Goal: Task Accomplishment & Management: Manage account settings

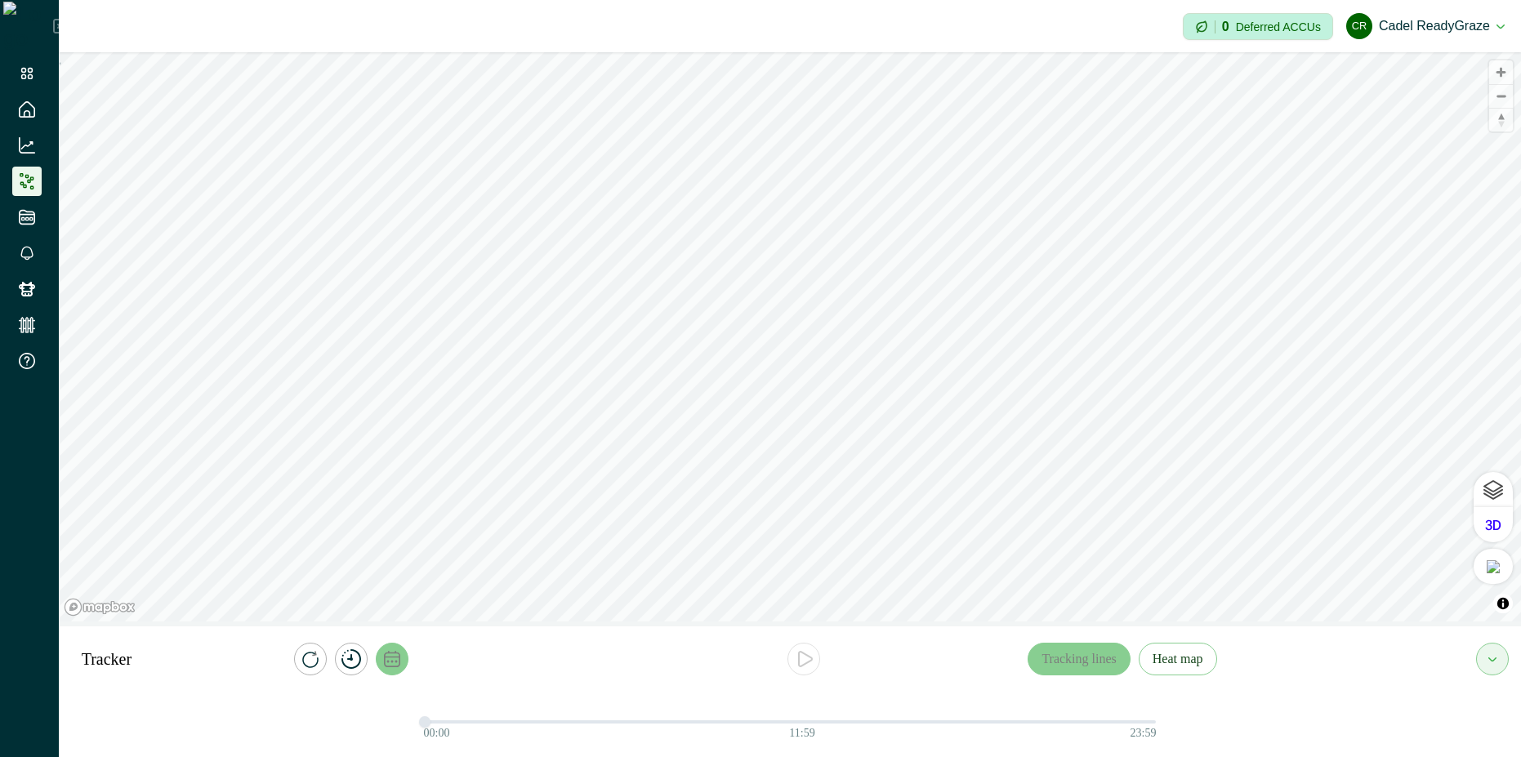
click at [391, 651] on icon "calendar" at bounding box center [392, 659] width 16 height 16
click at [467, 592] on icon "button" at bounding box center [468, 593] width 9 height 9
click at [390, 594] on button "Select Date" at bounding box center [392, 593] width 183 height 29
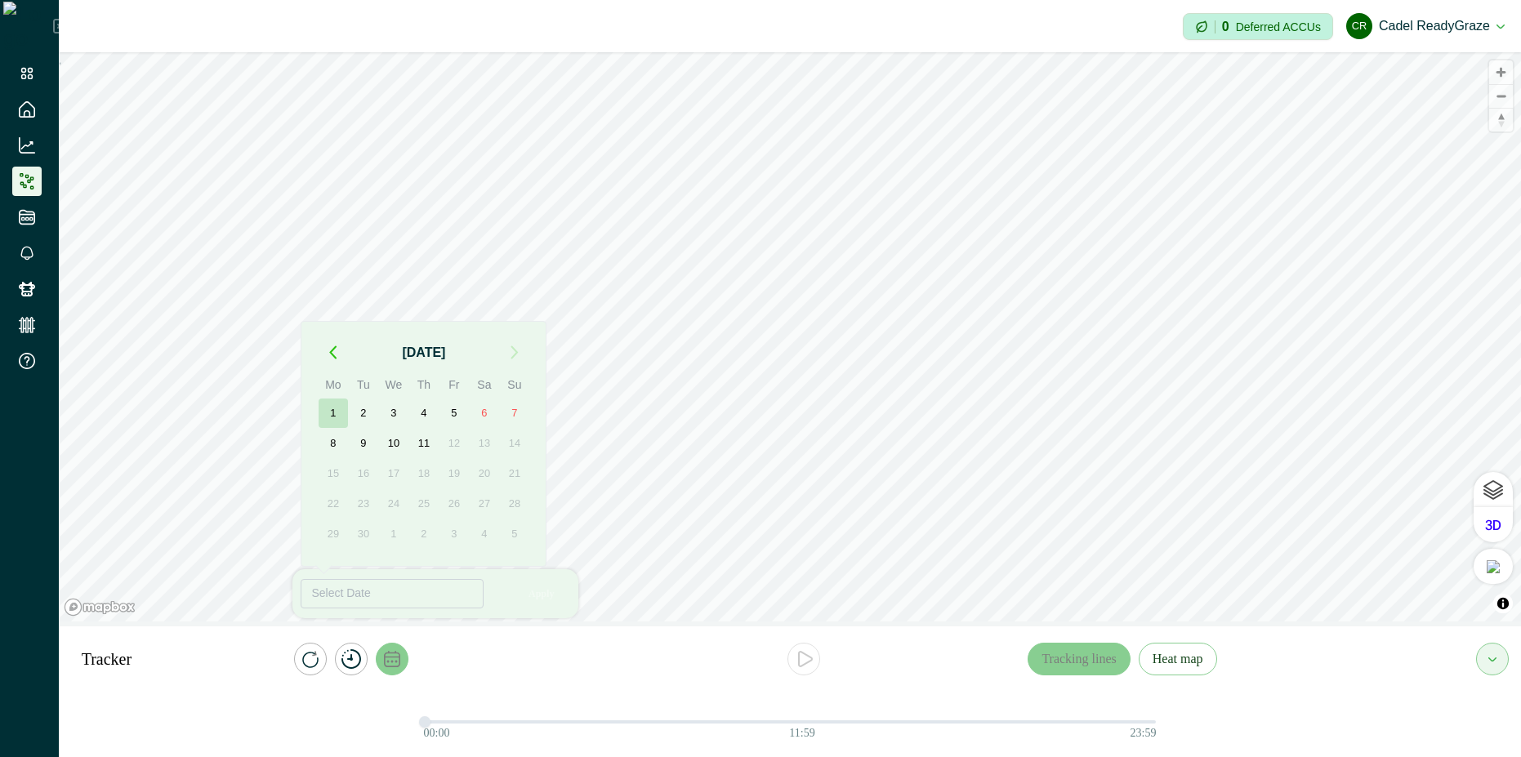
click at [339, 413] on button "1" at bounding box center [333, 413] width 29 height 29
click at [391, 409] on button "3" at bounding box center [393, 413] width 29 height 29
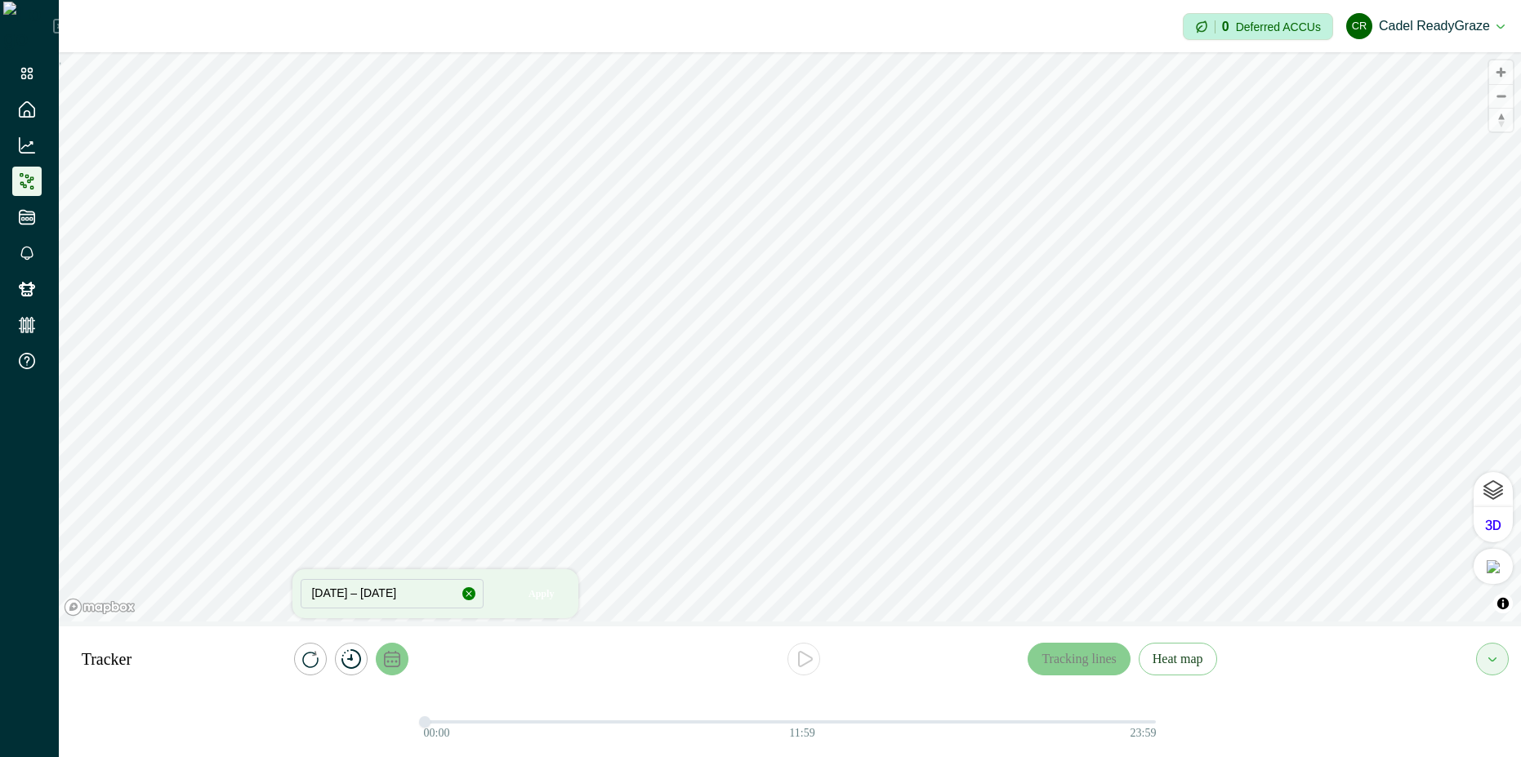
click at [466, 592] on icon "button" at bounding box center [468, 593] width 9 height 9
click at [472, 674] on div at bounding box center [356, 659] width 449 height 33
click at [21, 73] on icon at bounding box center [27, 73] width 16 height 16
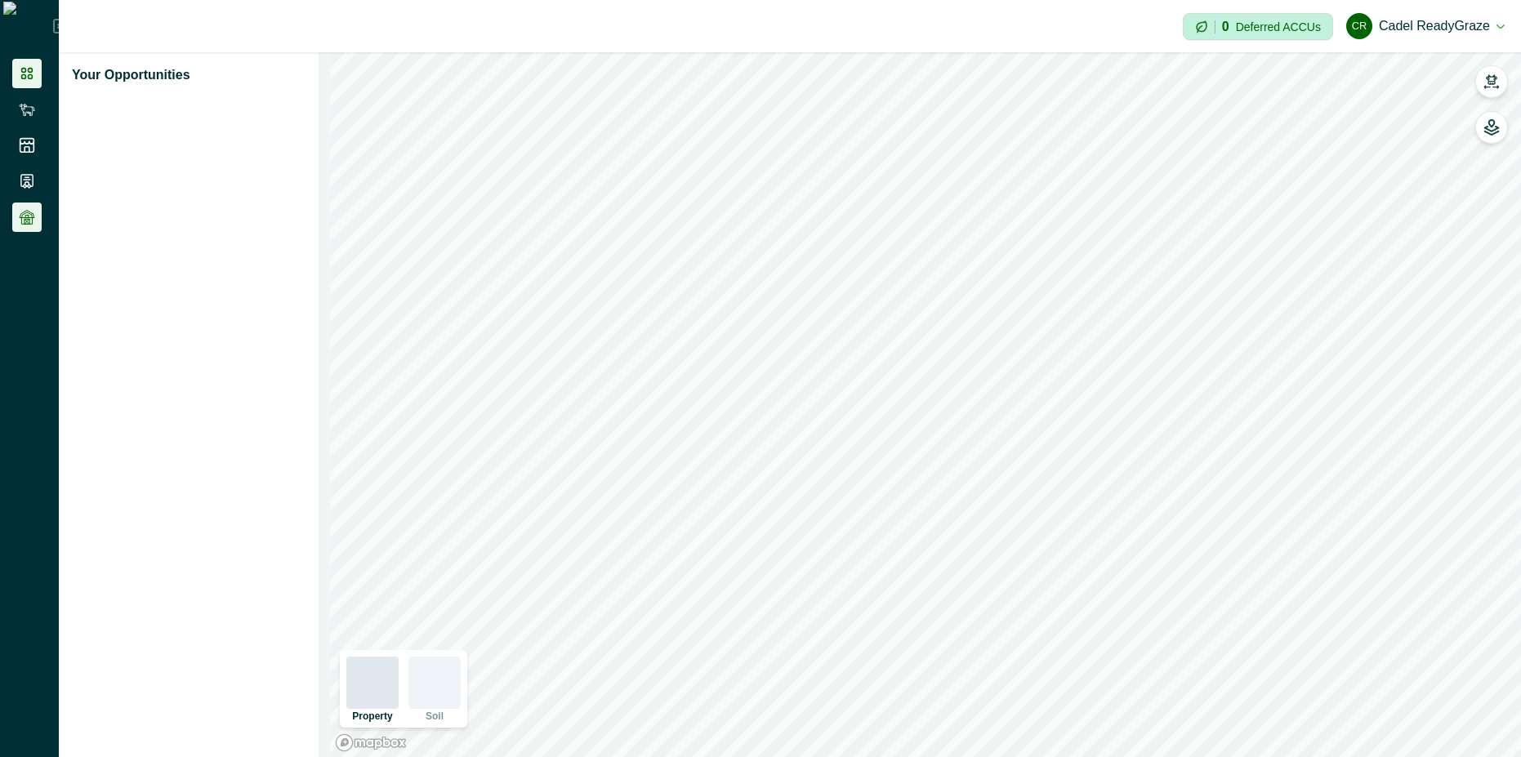
click at [36, 209] on li at bounding box center [26, 217] width 29 height 29
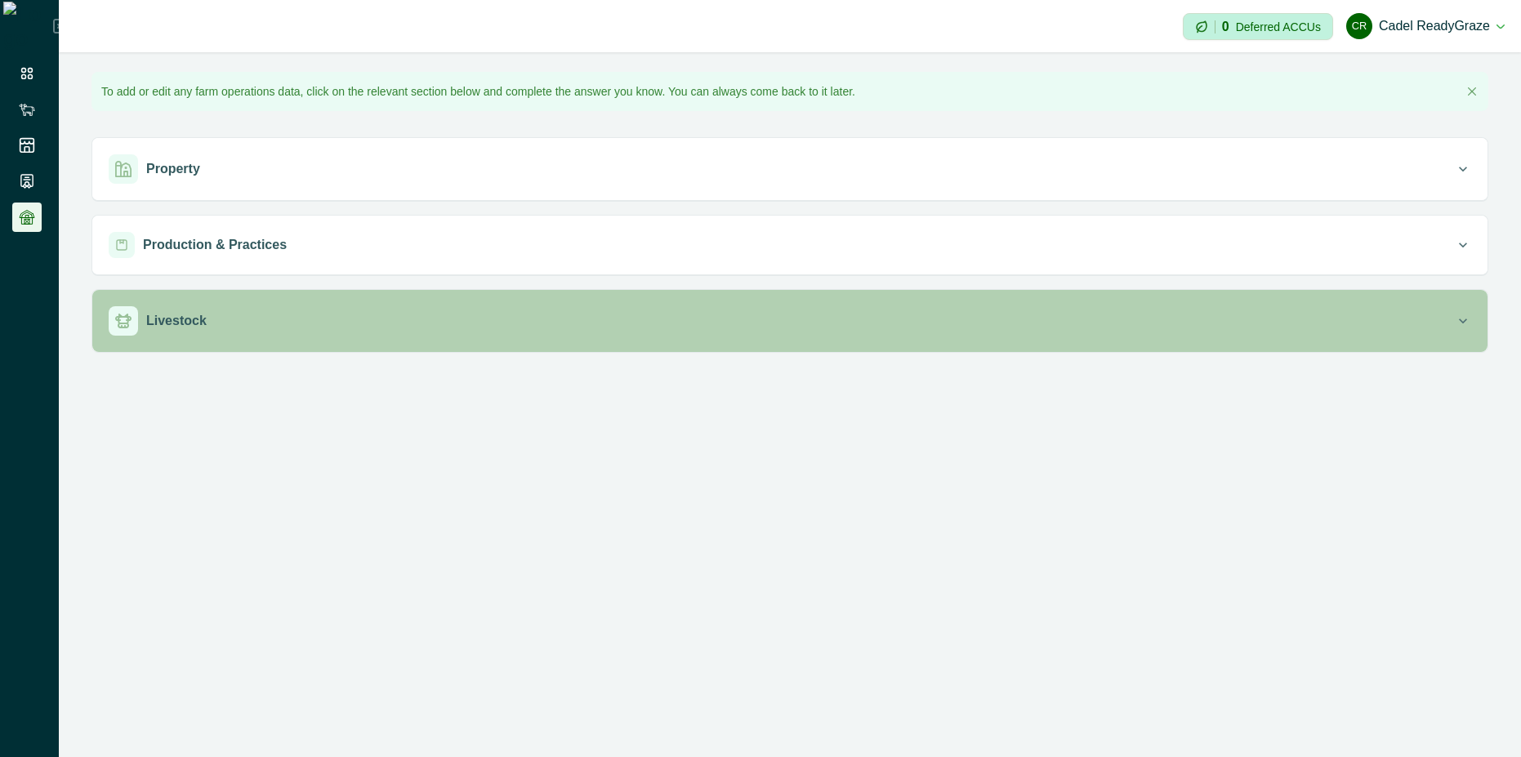
click at [317, 331] on div "Livestock" at bounding box center [782, 320] width 1347 height 29
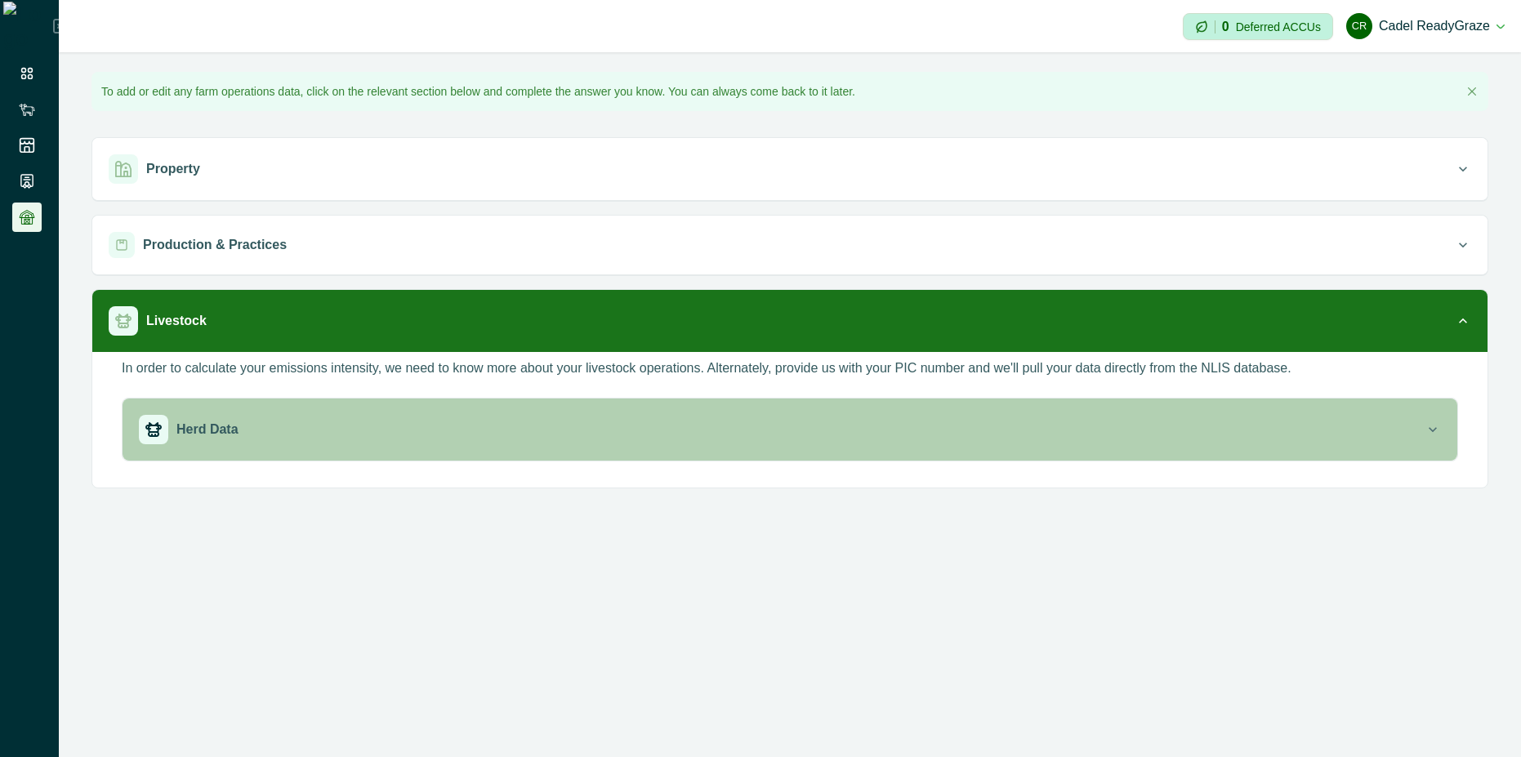
click at [365, 408] on button "Herd Data" at bounding box center [790, 430] width 1335 height 62
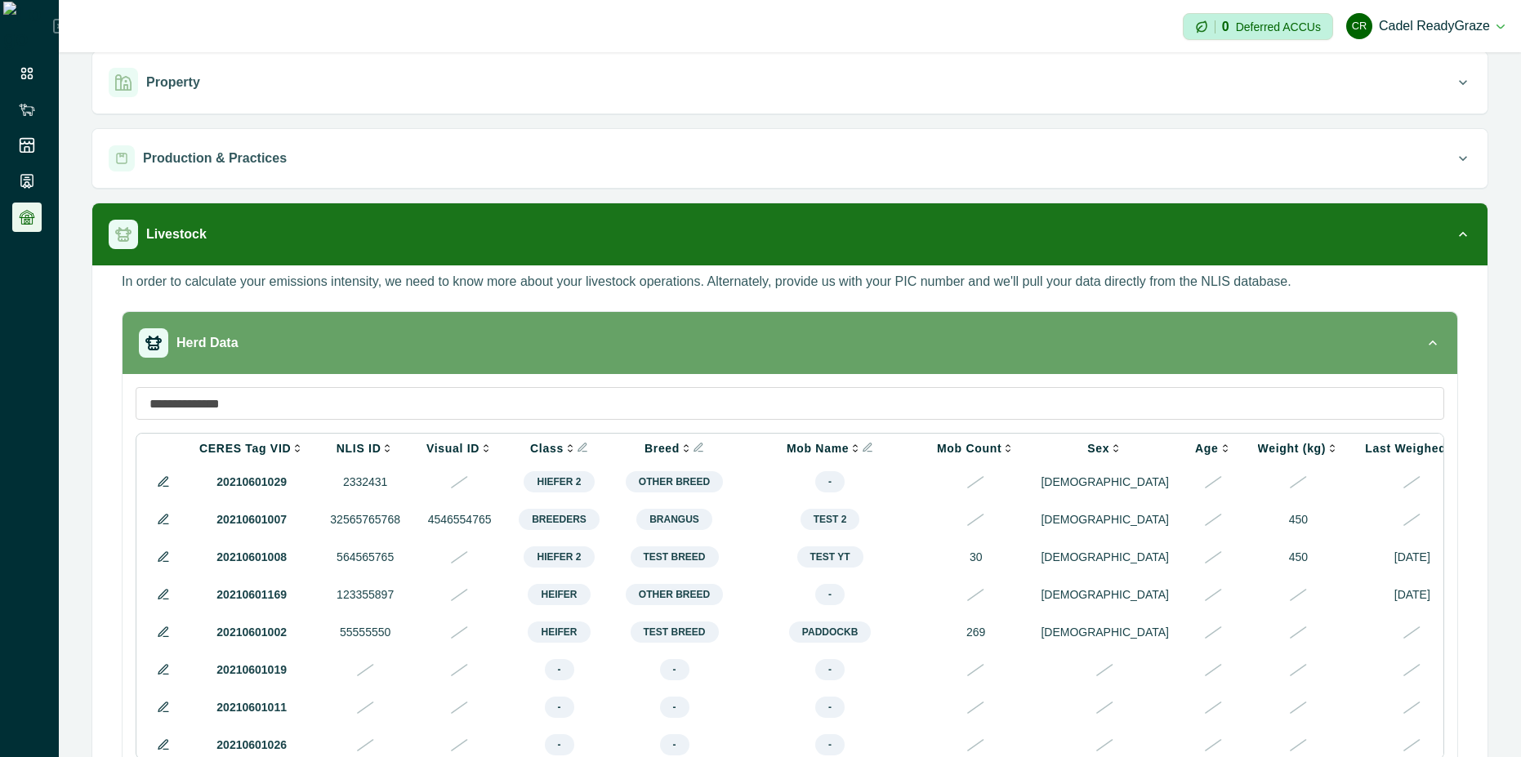
scroll to position [143, 0]
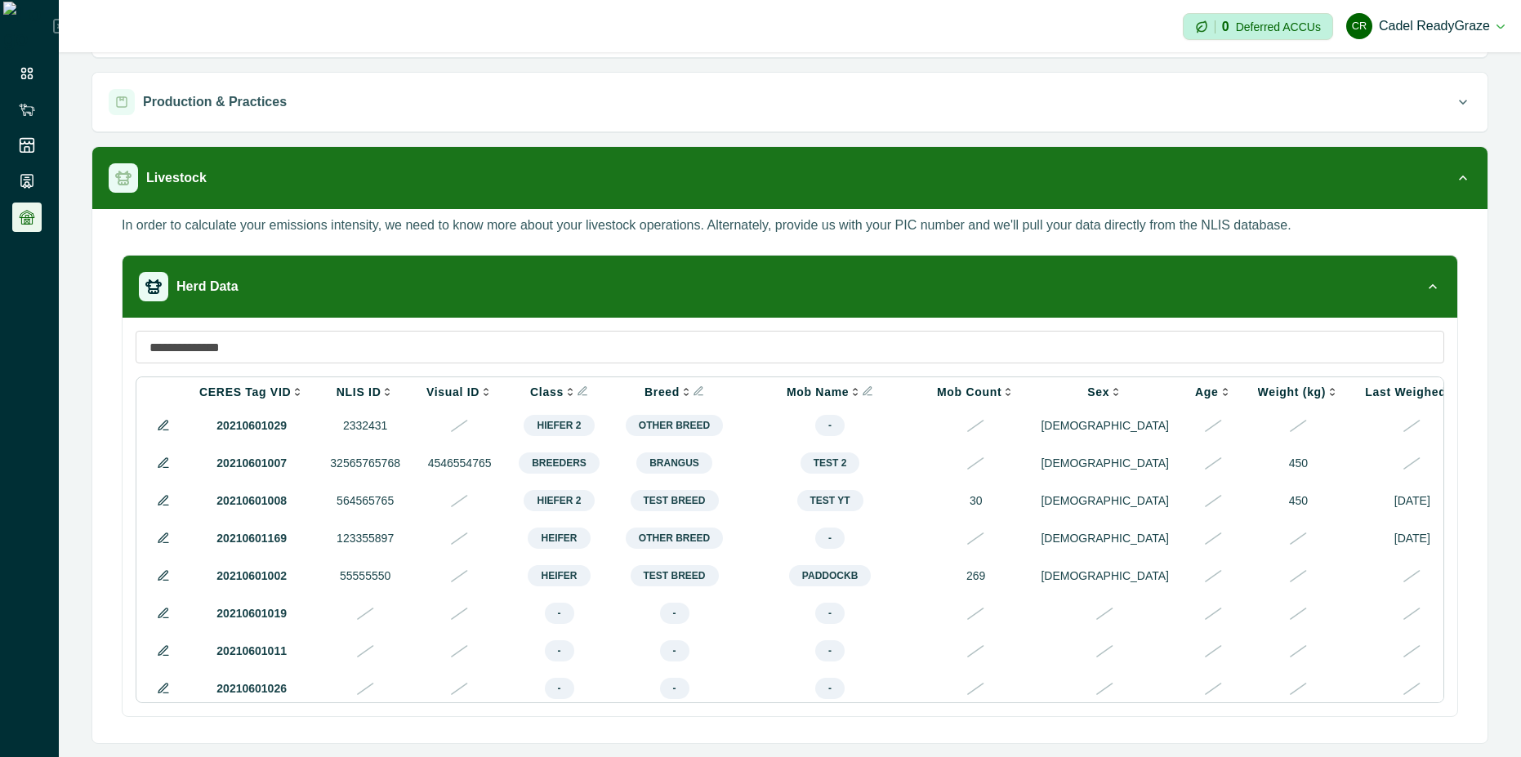
click at [165, 507] on icon at bounding box center [163, 500] width 13 height 13
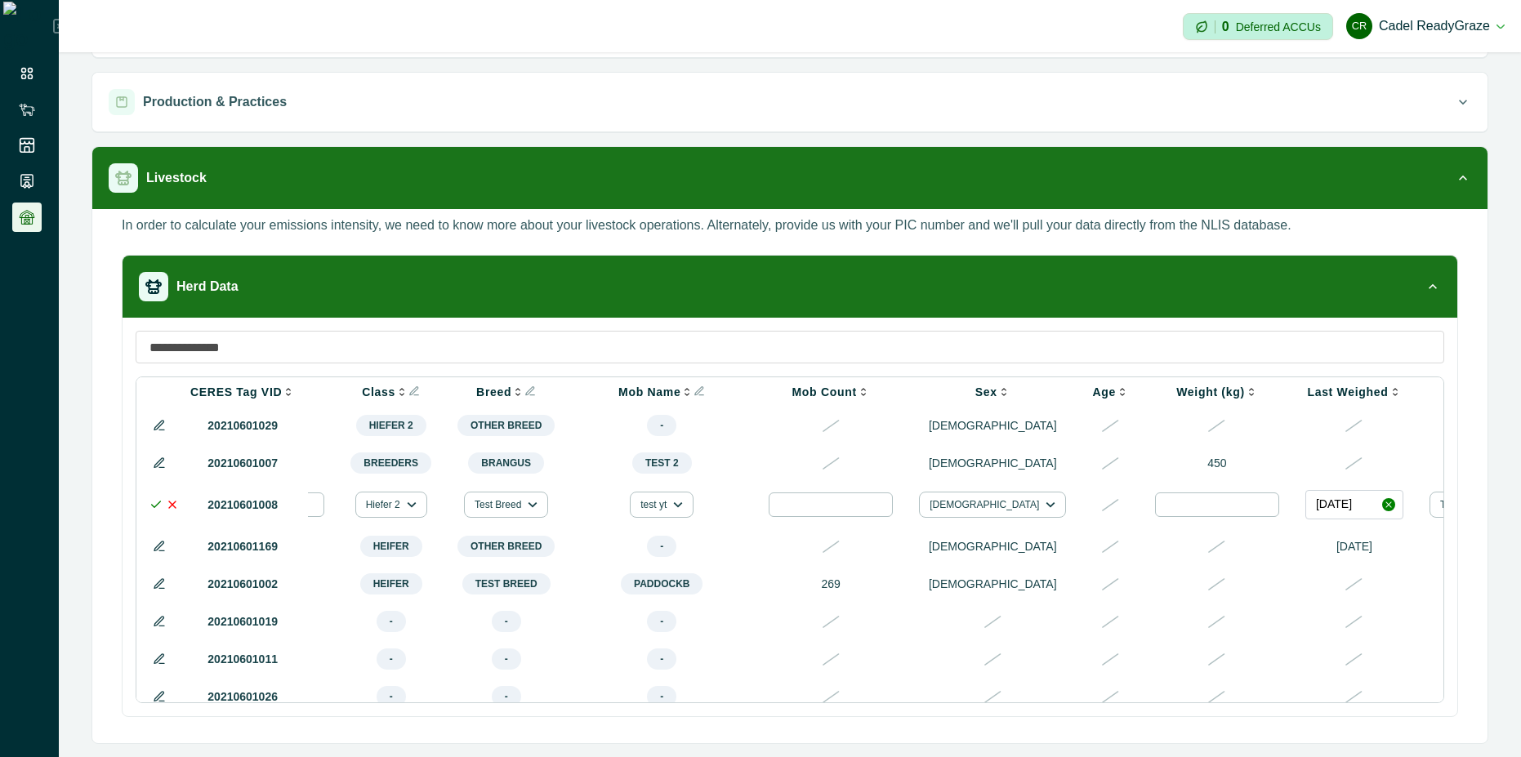
scroll to position [0, 373]
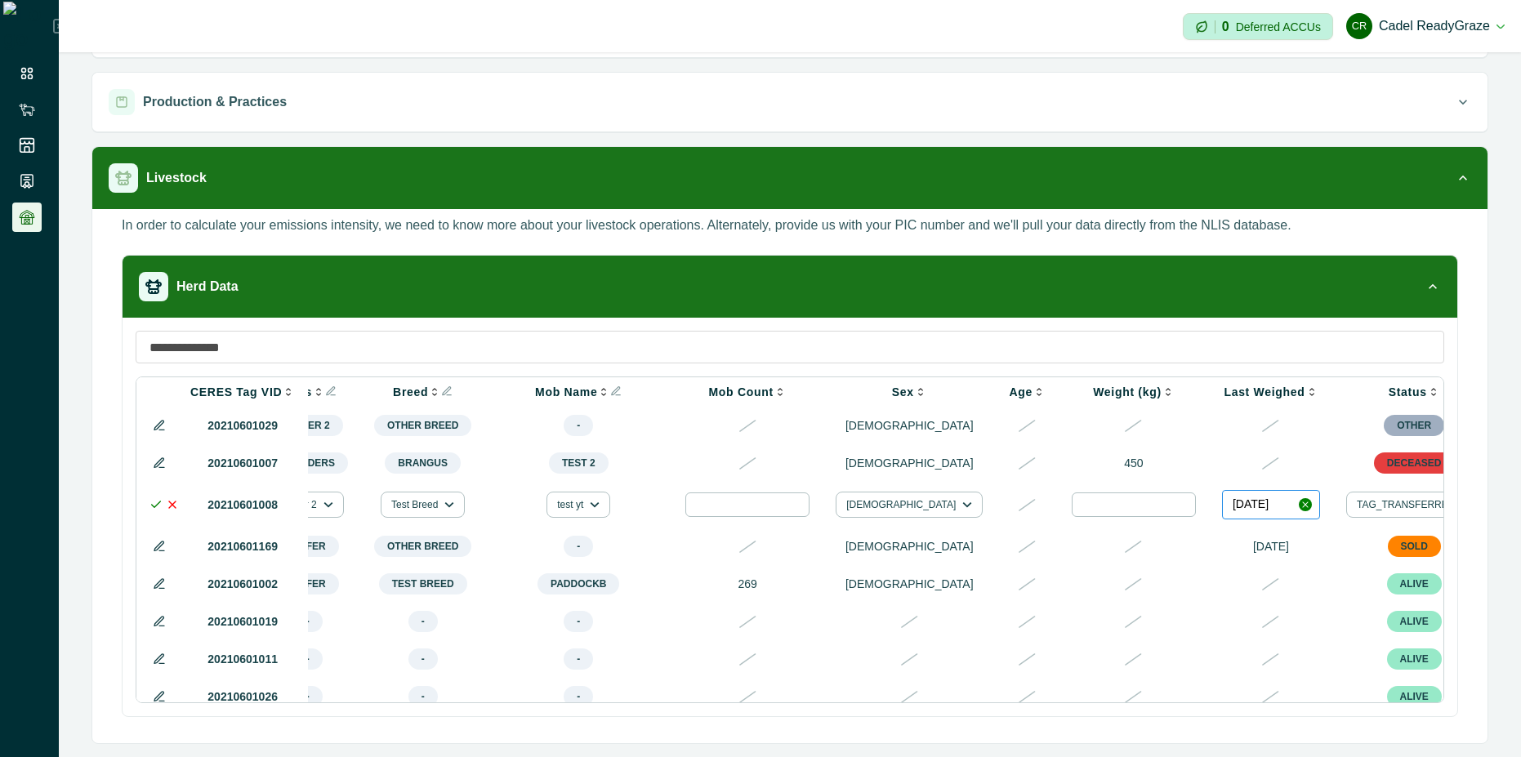
click at [1222, 511] on button "01/02/2024" at bounding box center [1271, 504] width 98 height 29
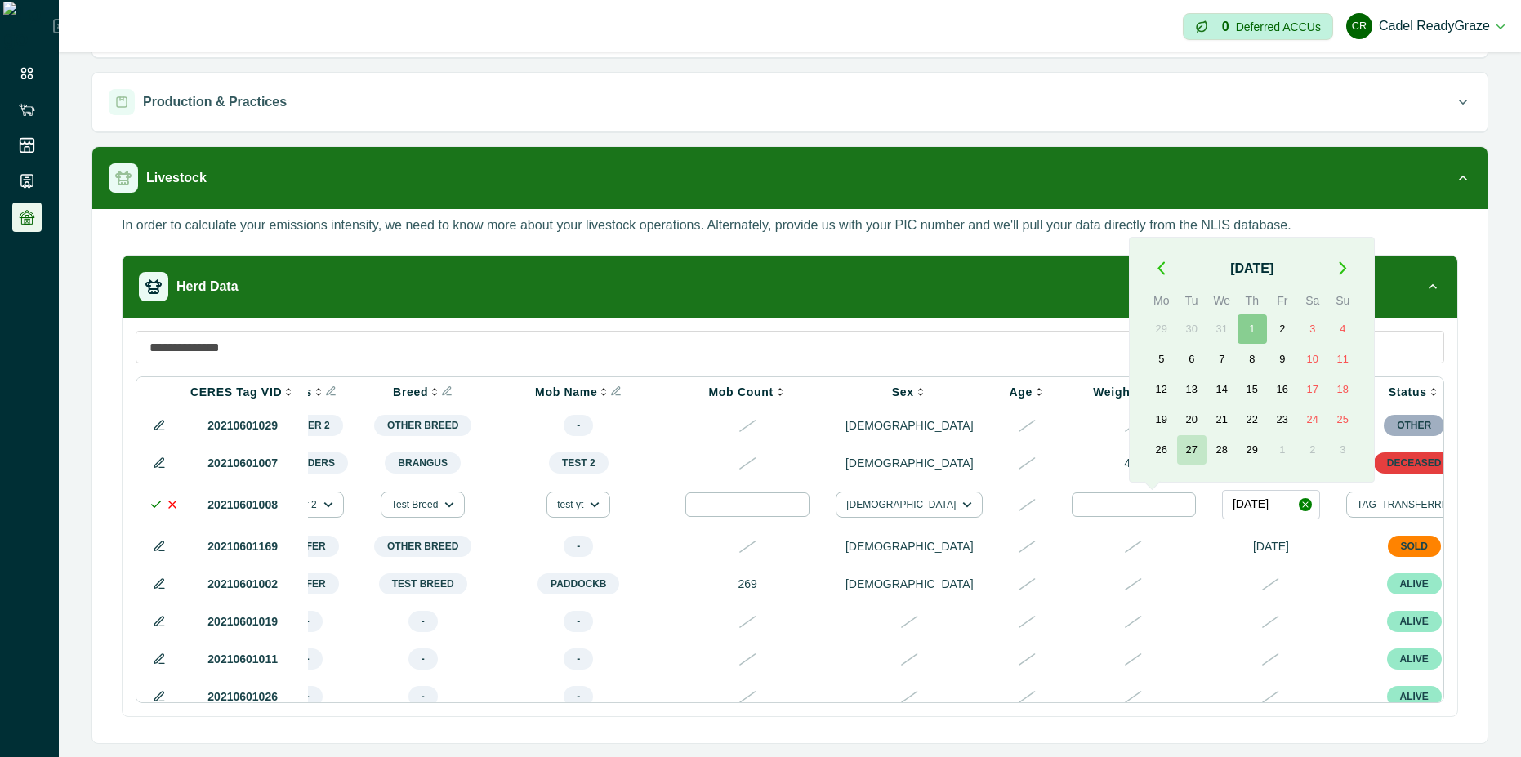
click at [1186, 449] on button "27" at bounding box center [1191, 450] width 29 height 29
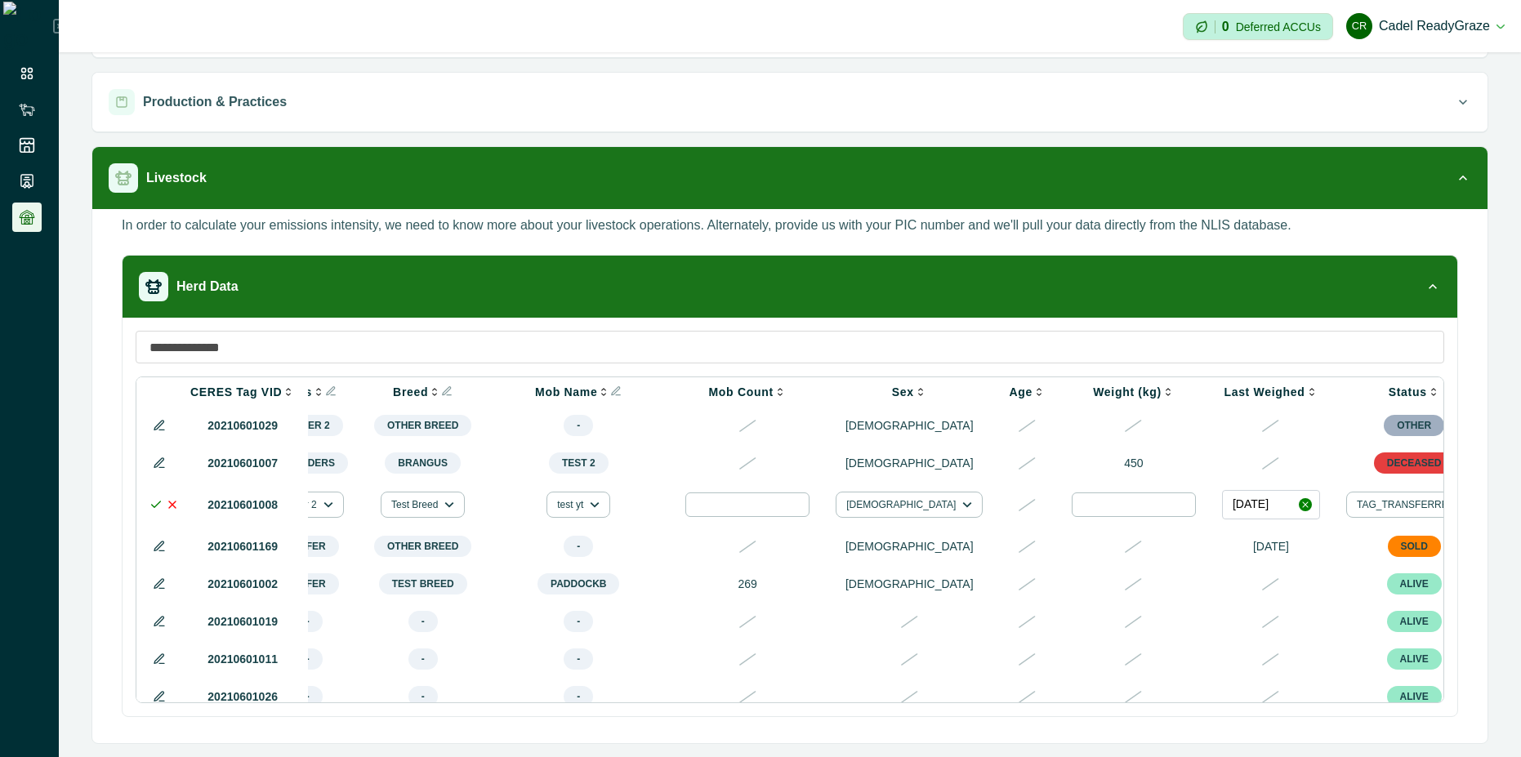
click at [1301, 509] on icon "button" at bounding box center [1305, 504] width 9 height 9
click at [174, 508] on line at bounding box center [172, 505] width 7 height 7
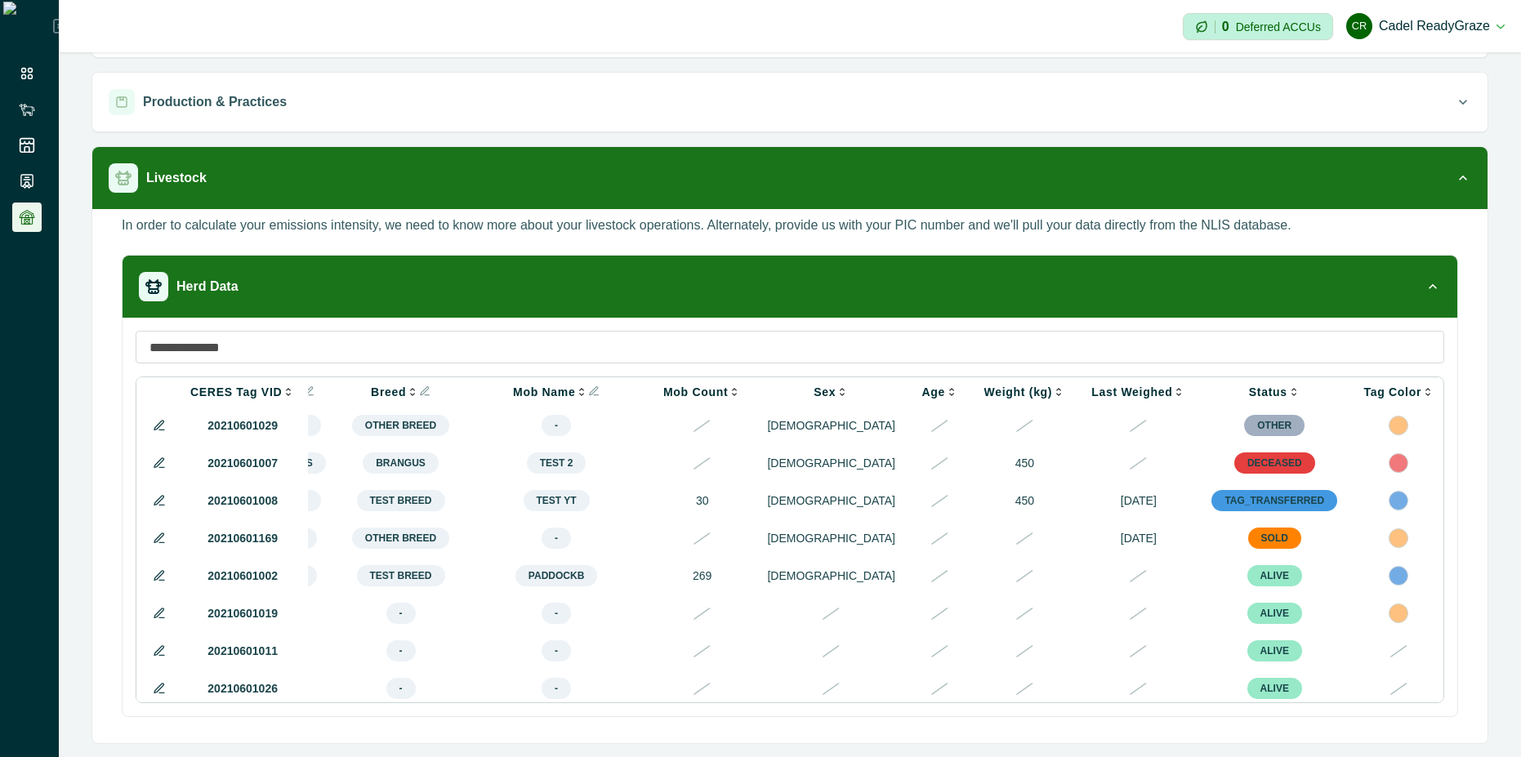
scroll to position [0, 166]
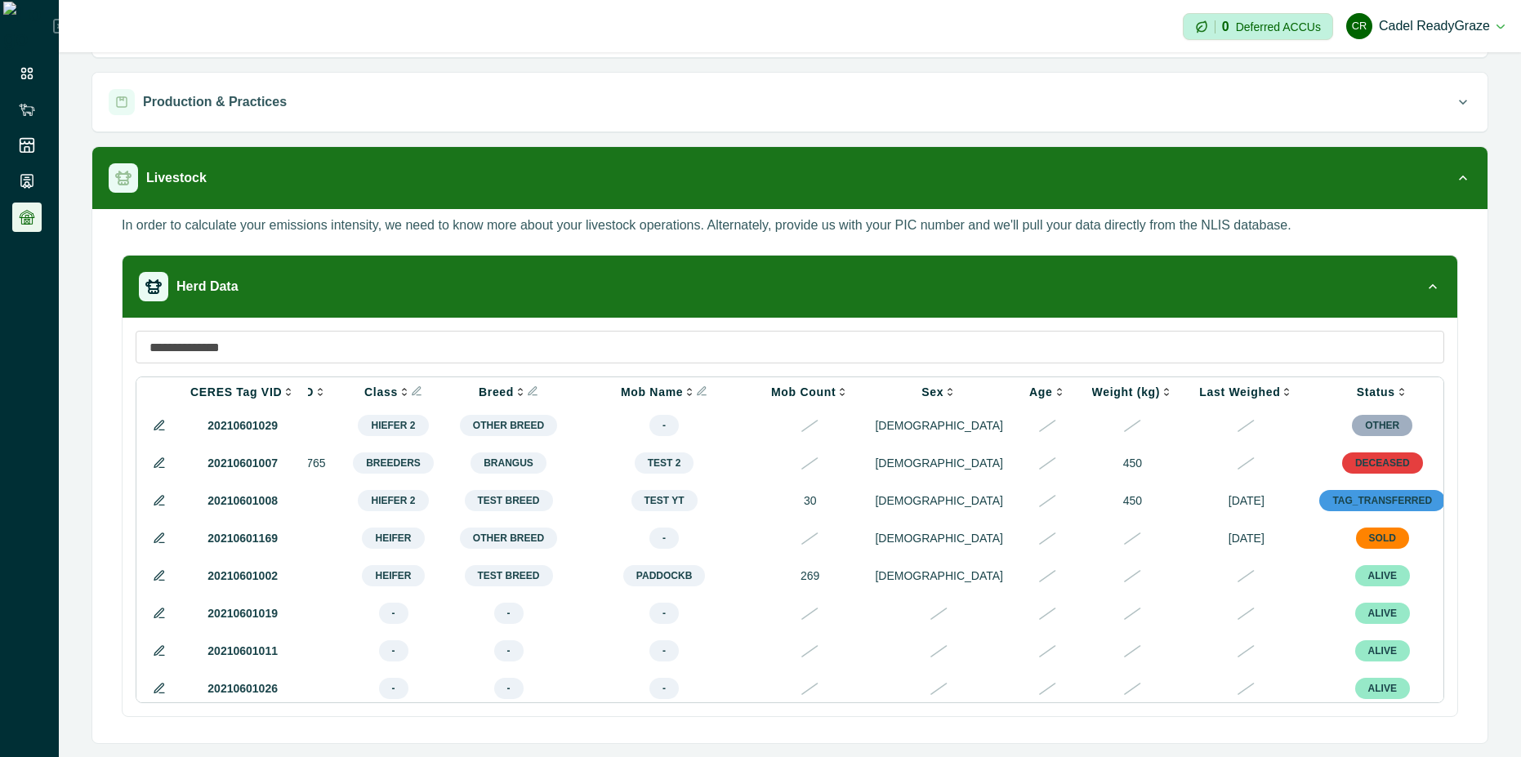
click at [159, 618] on icon at bounding box center [158, 613] width 9 height 9
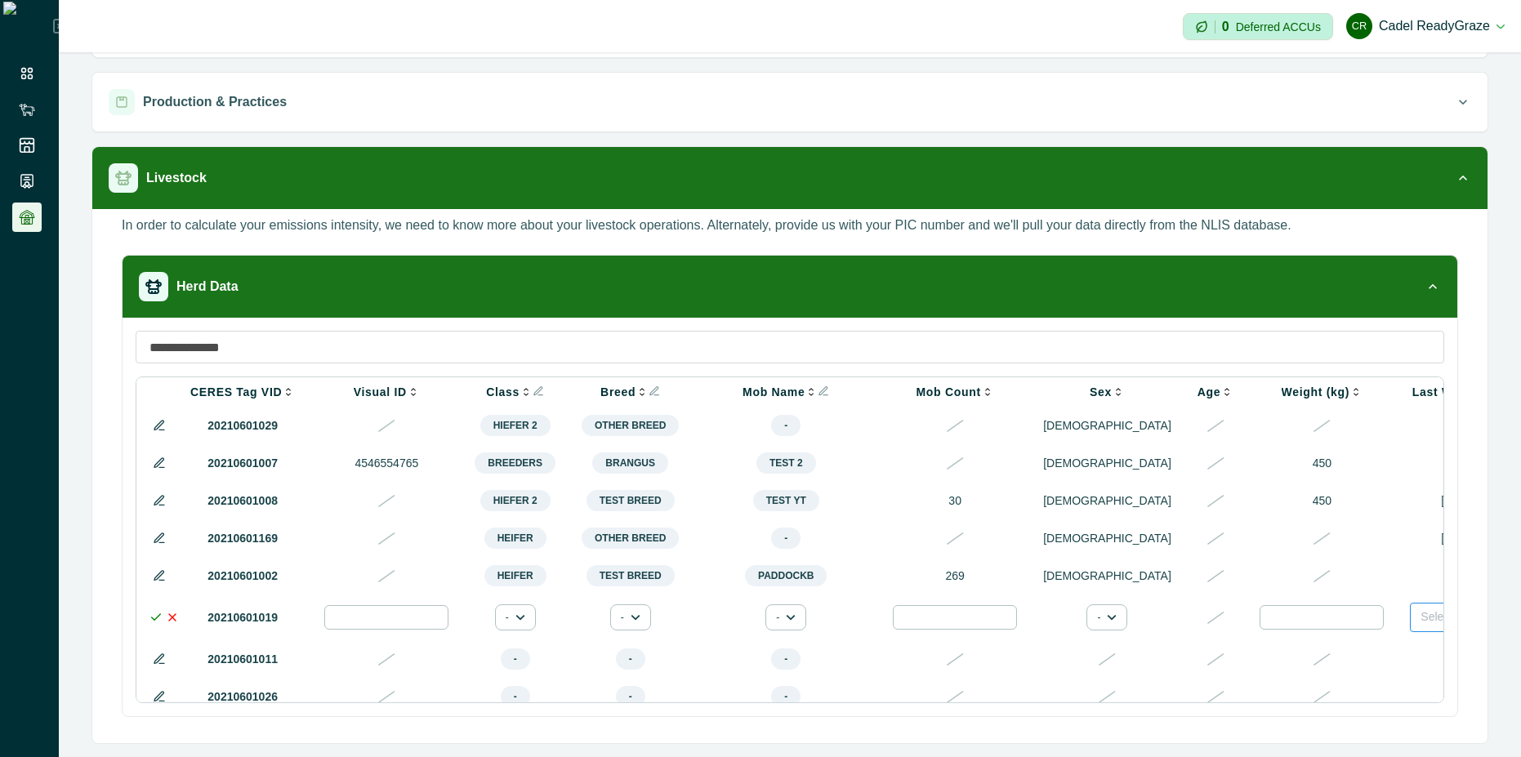
click at [1410, 632] on button "Select Date" at bounding box center [1459, 617] width 98 height 29
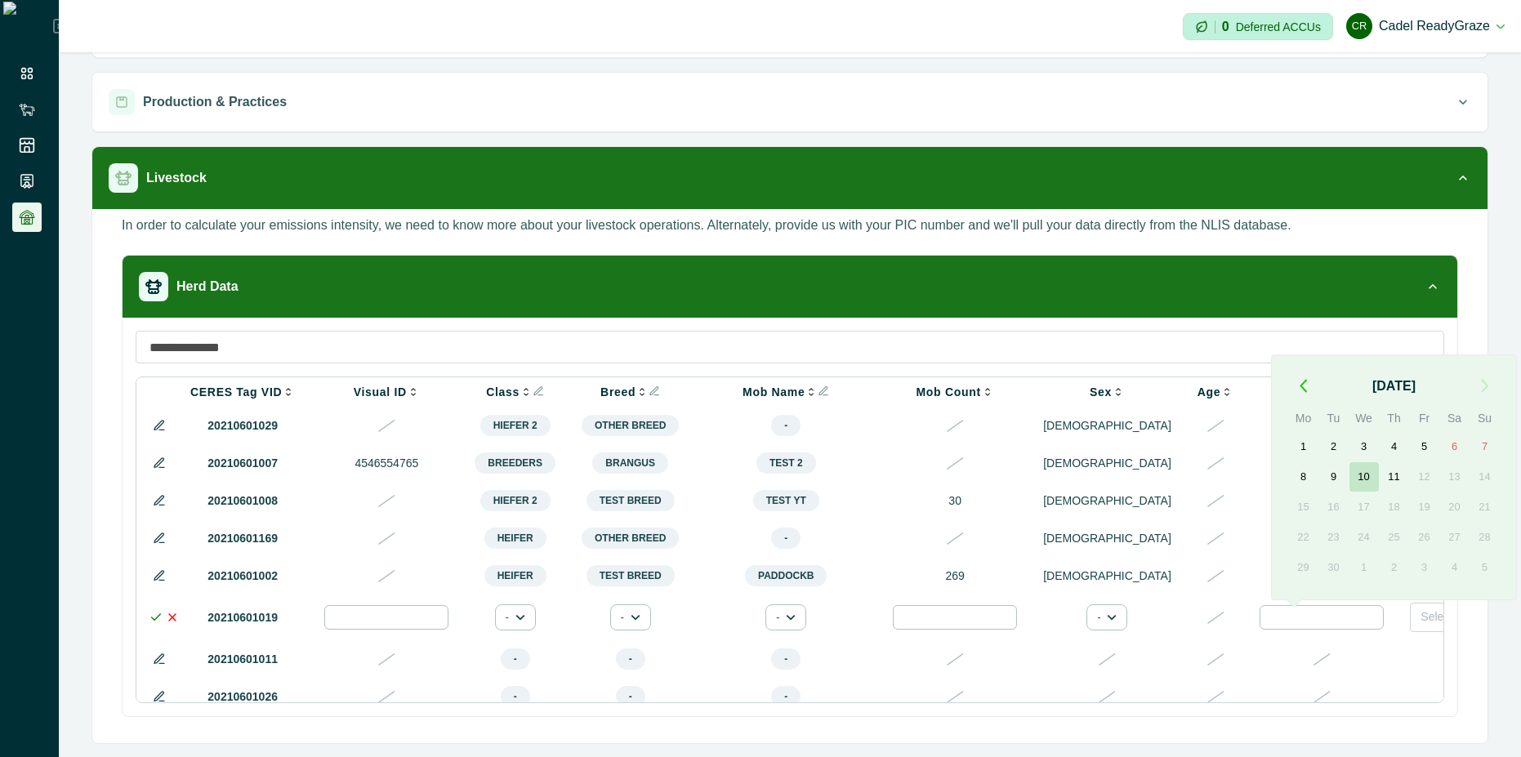
click at [1358, 482] on button "10" at bounding box center [1364, 476] width 29 height 29
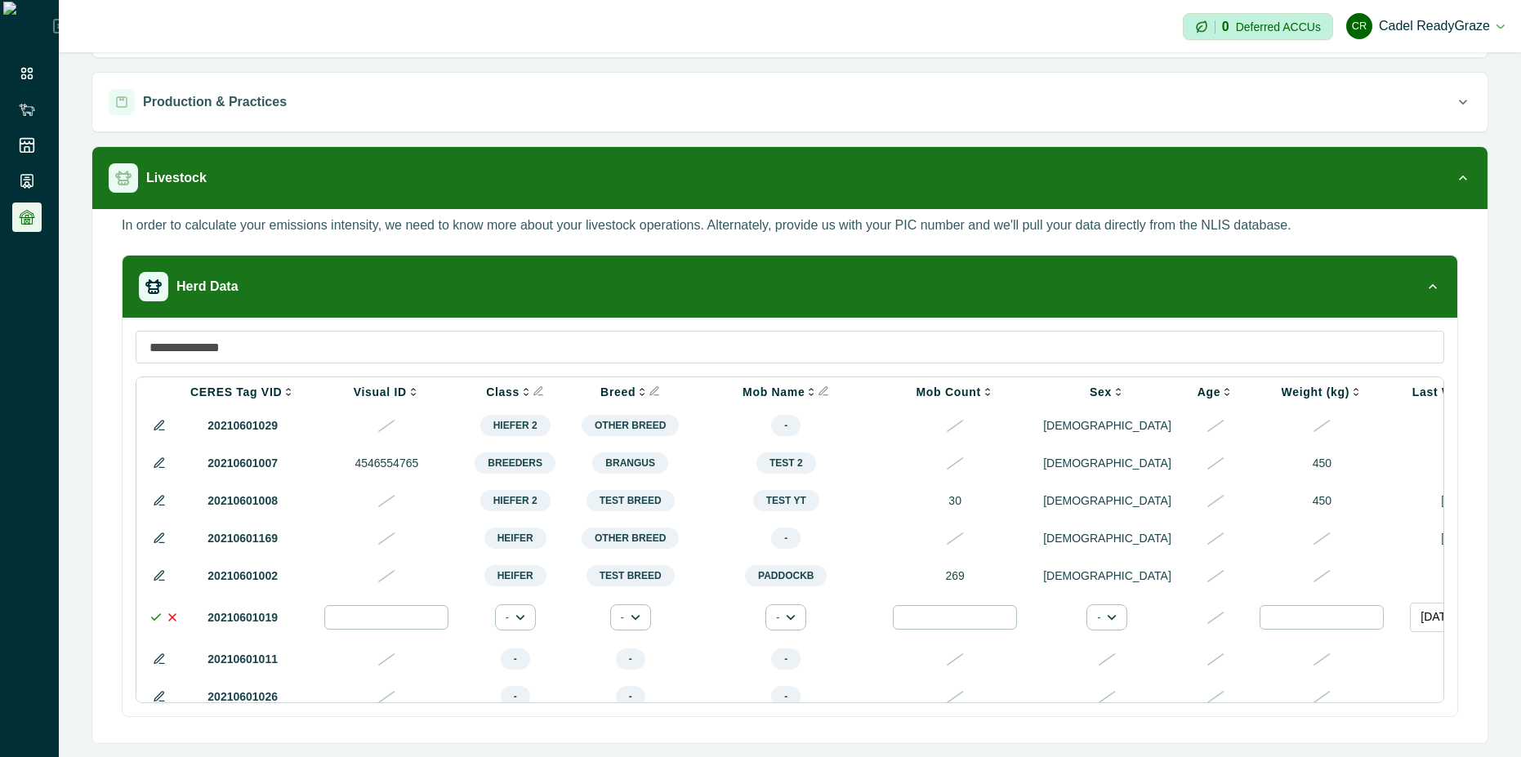
click at [151, 624] on icon at bounding box center [156, 617] width 13 height 13
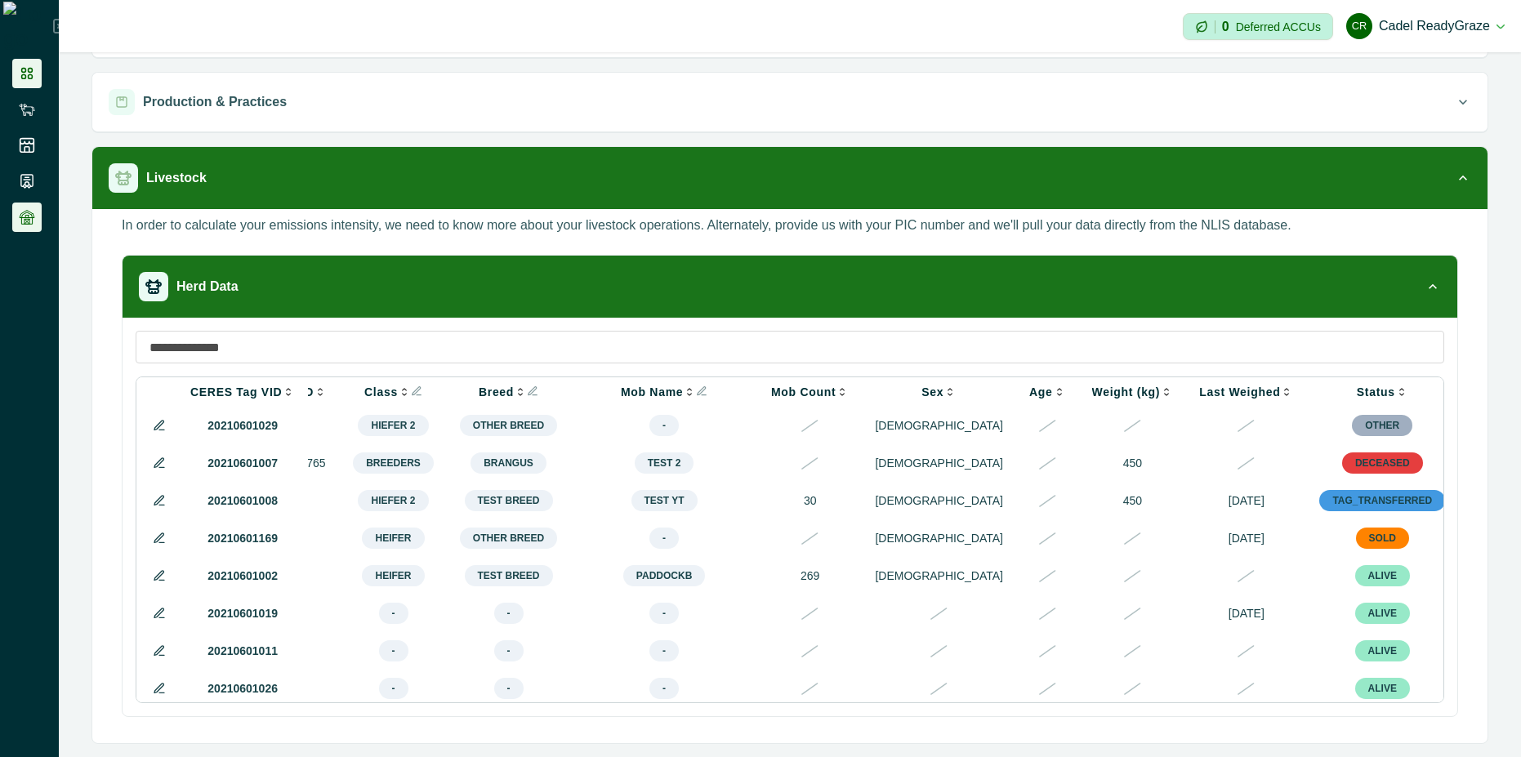
click at [26, 77] on icon at bounding box center [27, 73] width 16 height 16
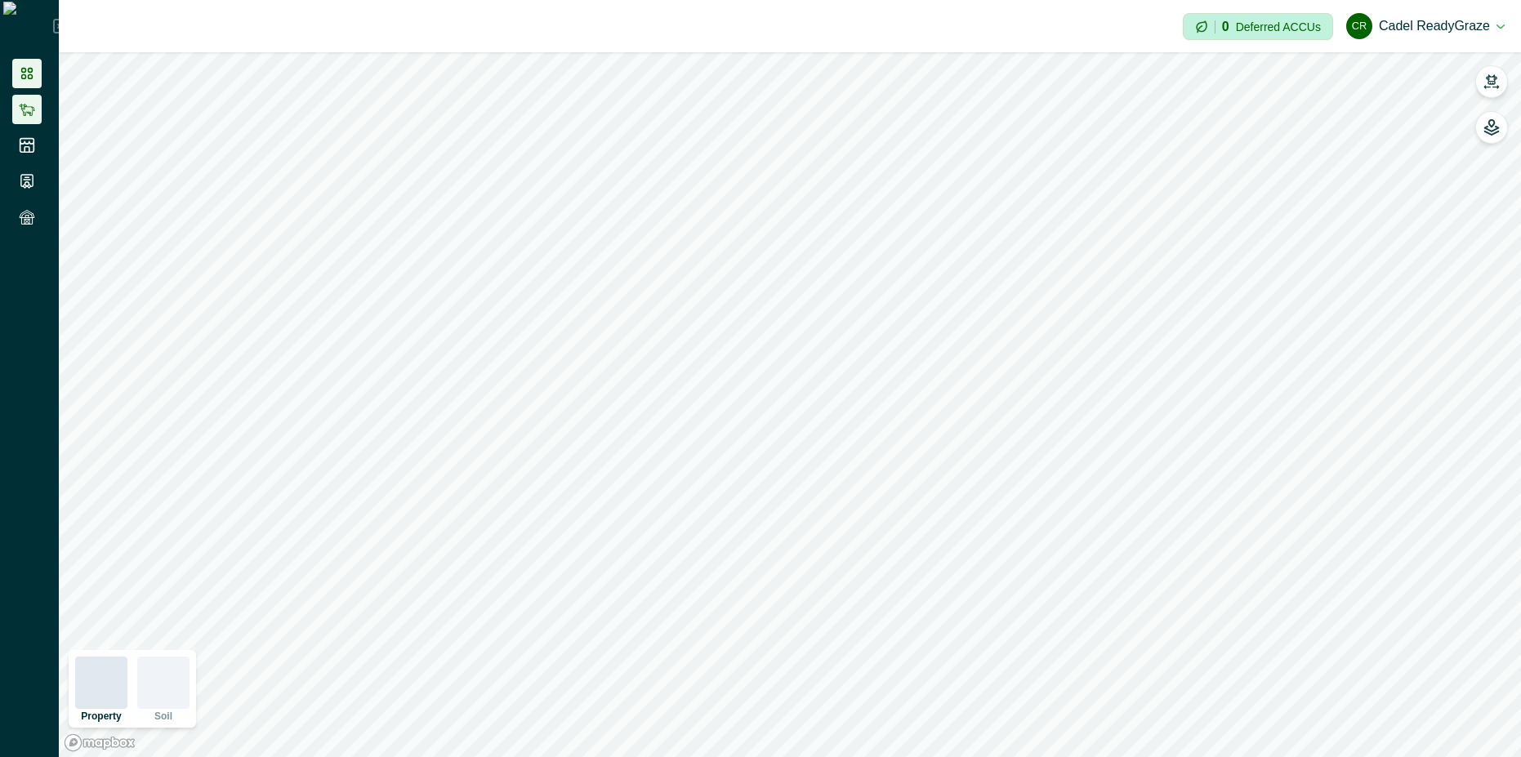
click at [25, 114] on icon at bounding box center [27, 109] width 16 height 16
click at [22, 321] on icon at bounding box center [27, 325] width 16 height 16
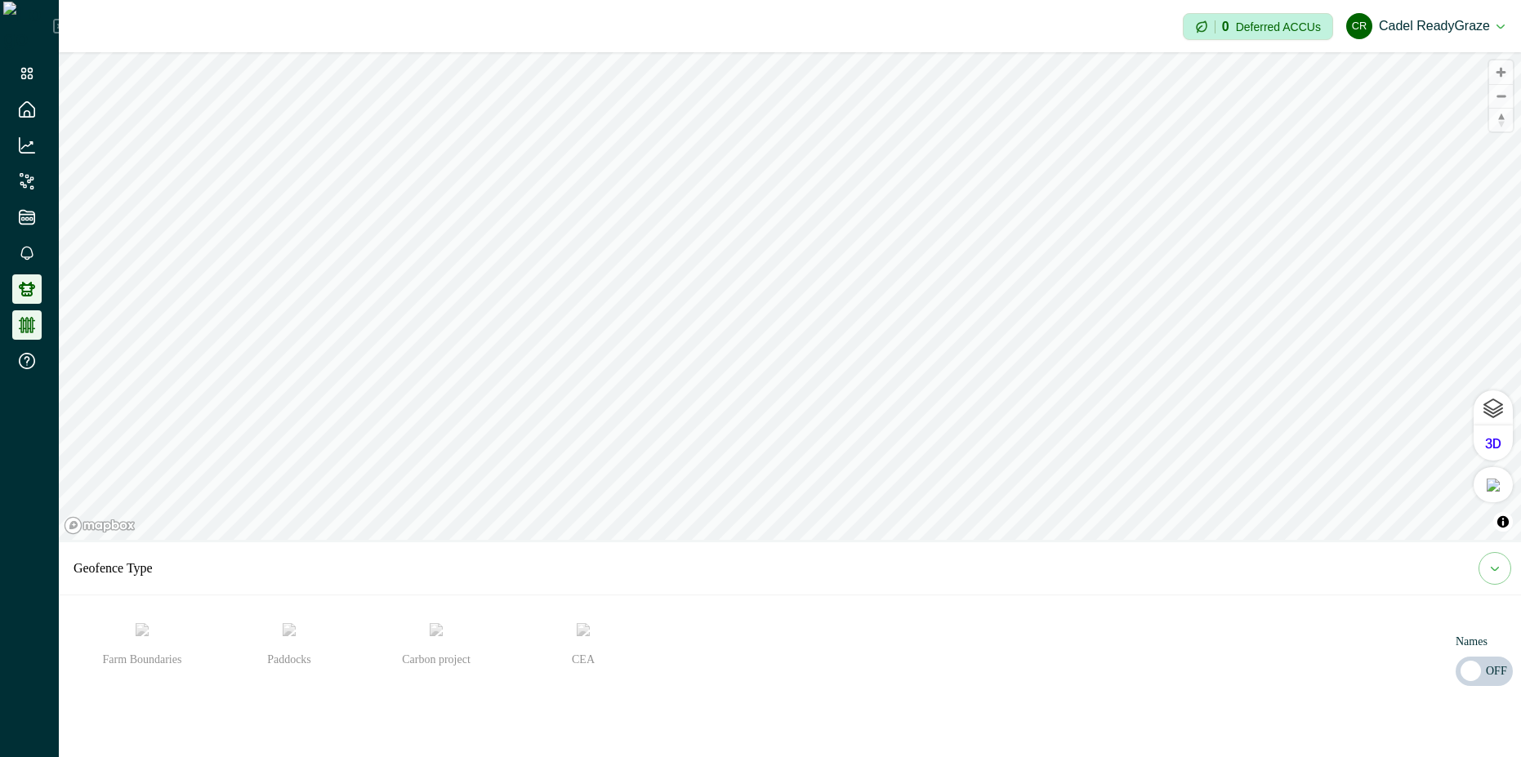
click at [27, 302] on li at bounding box center [26, 289] width 29 height 29
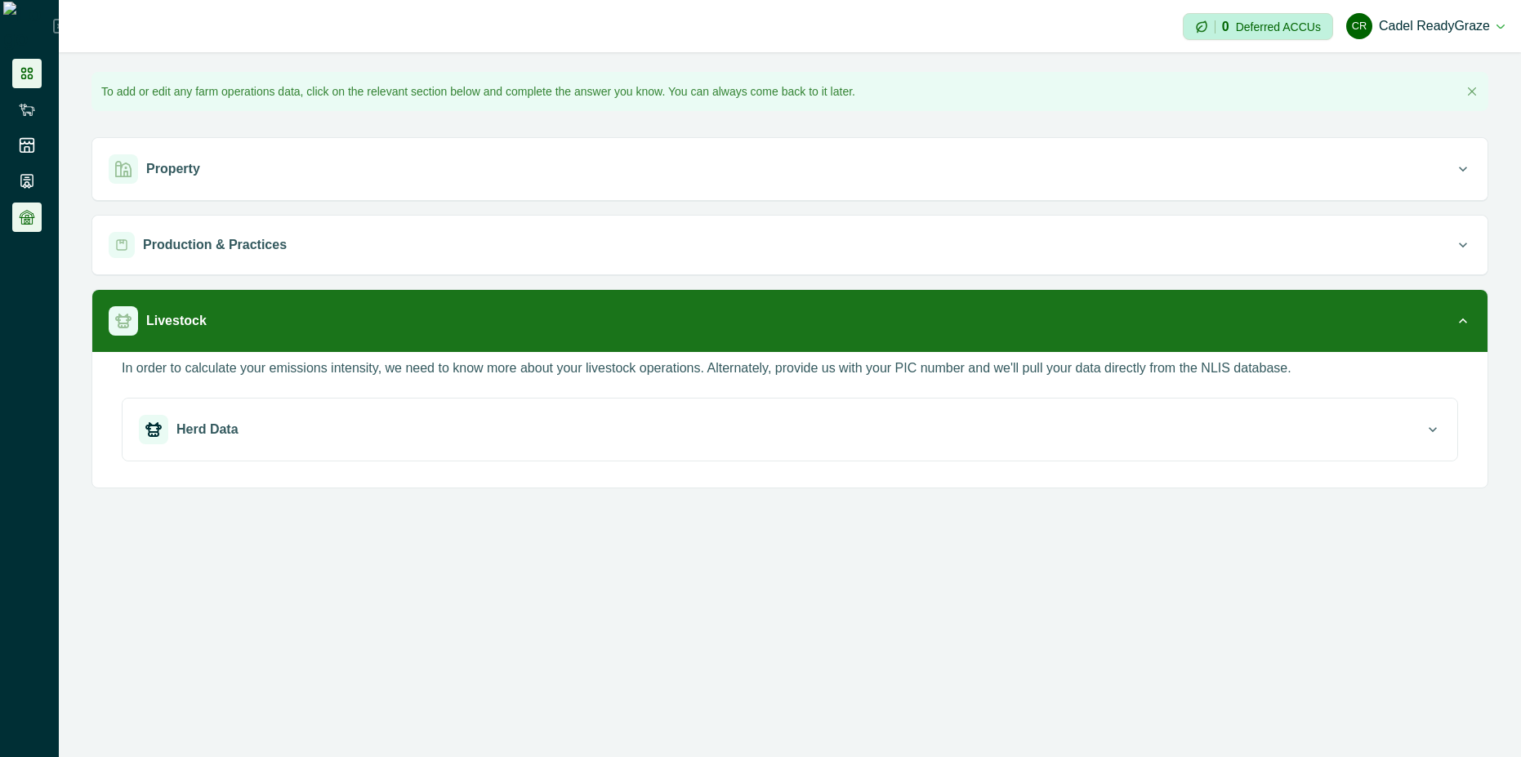
click at [21, 74] on icon at bounding box center [27, 73] width 16 height 16
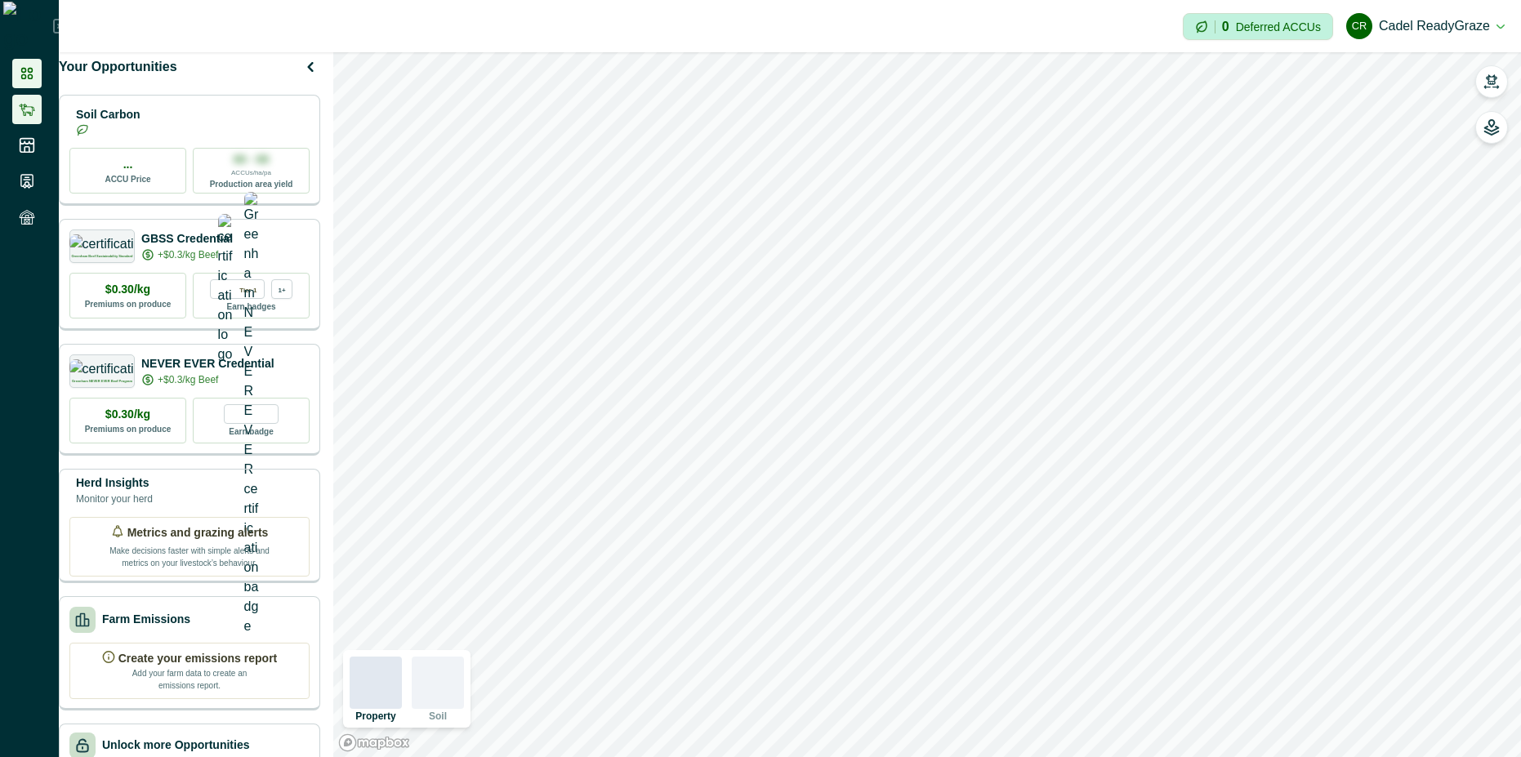
click at [22, 122] on li at bounding box center [26, 109] width 29 height 29
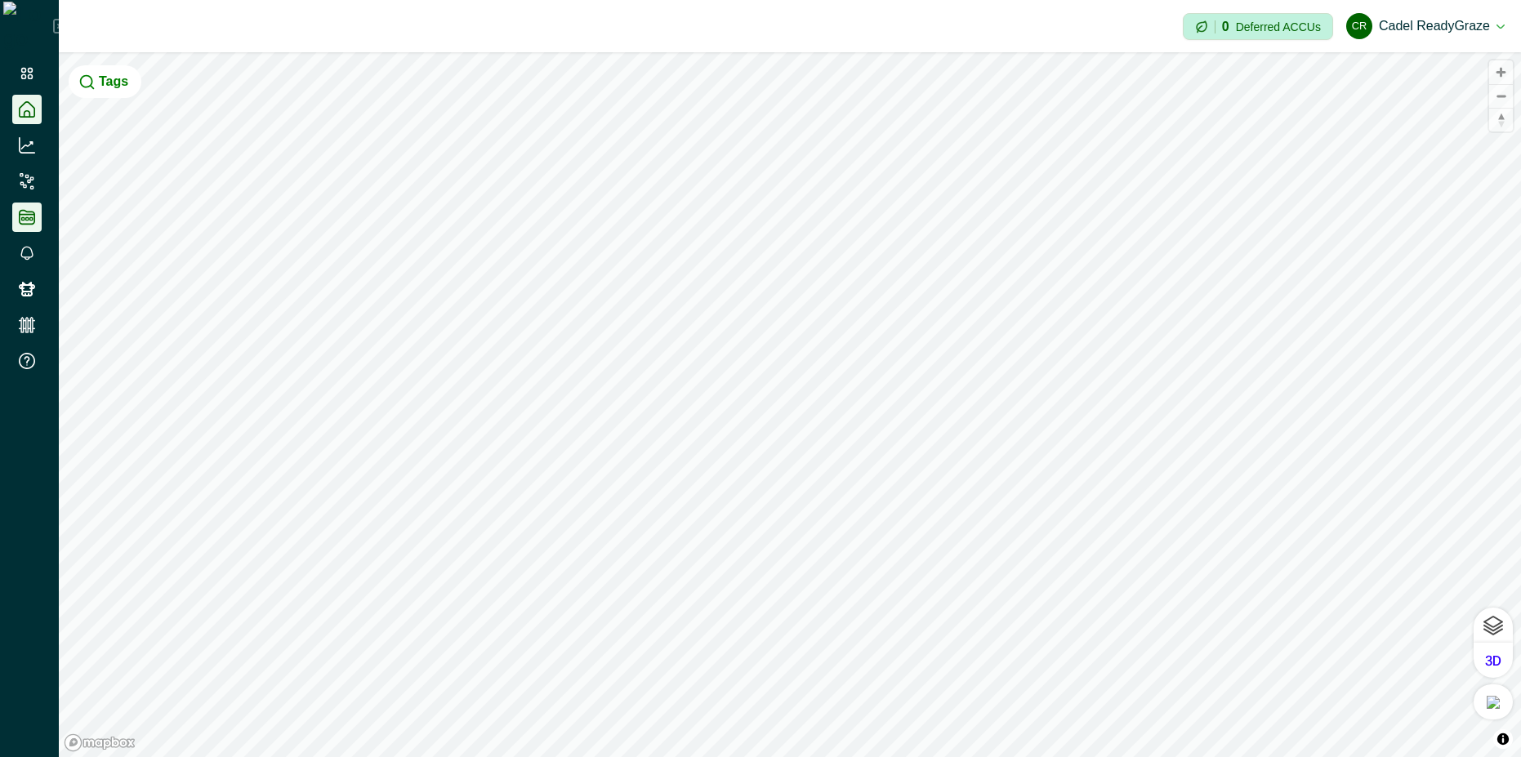
click at [25, 212] on icon at bounding box center [27, 217] width 16 height 16
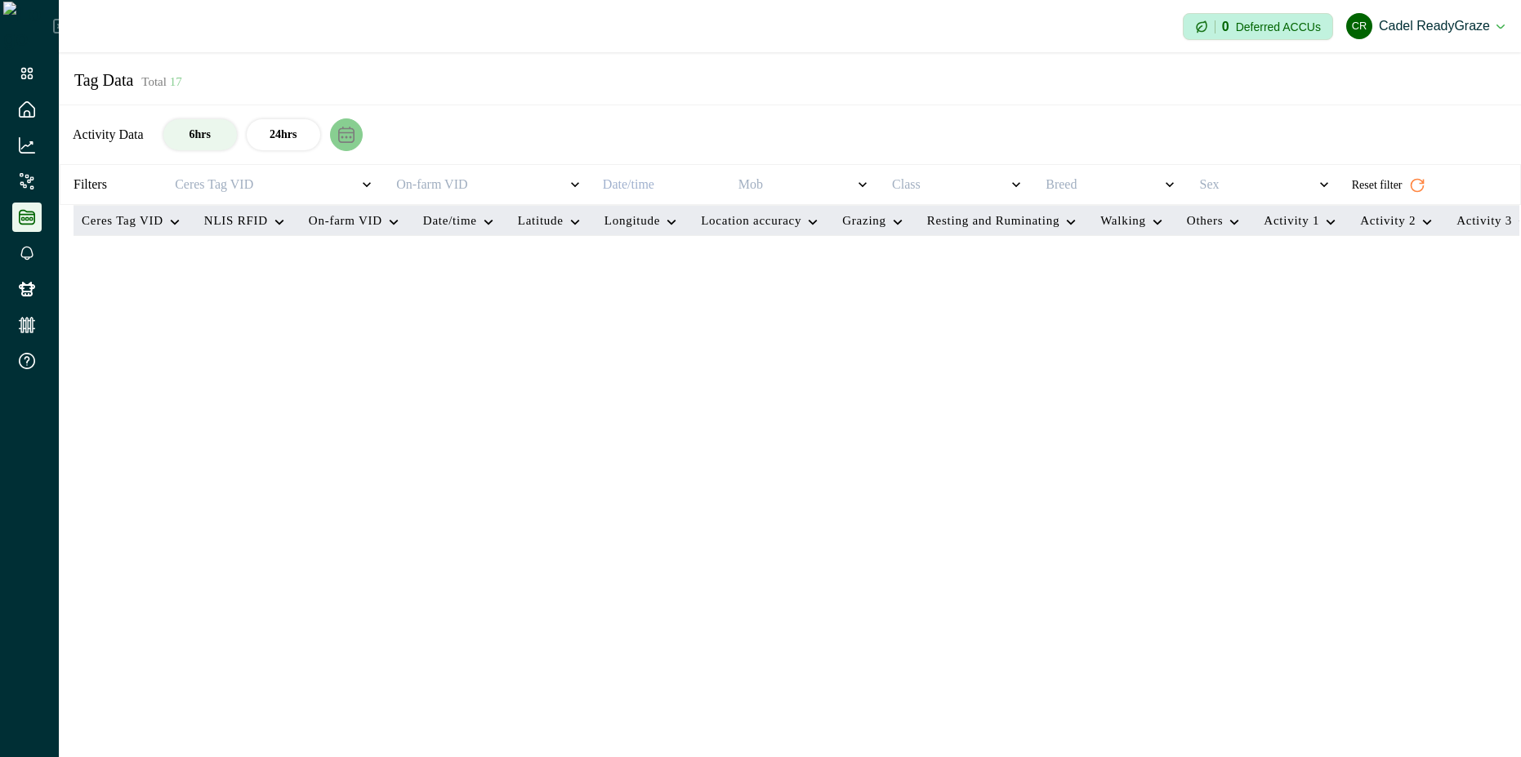
click at [341, 134] on icon "calendar" at bounding box center [346, 135] width 16 height 16
click at [460, 147] on button "Select Date" at bounding box center [493, 134] width 245 height 29
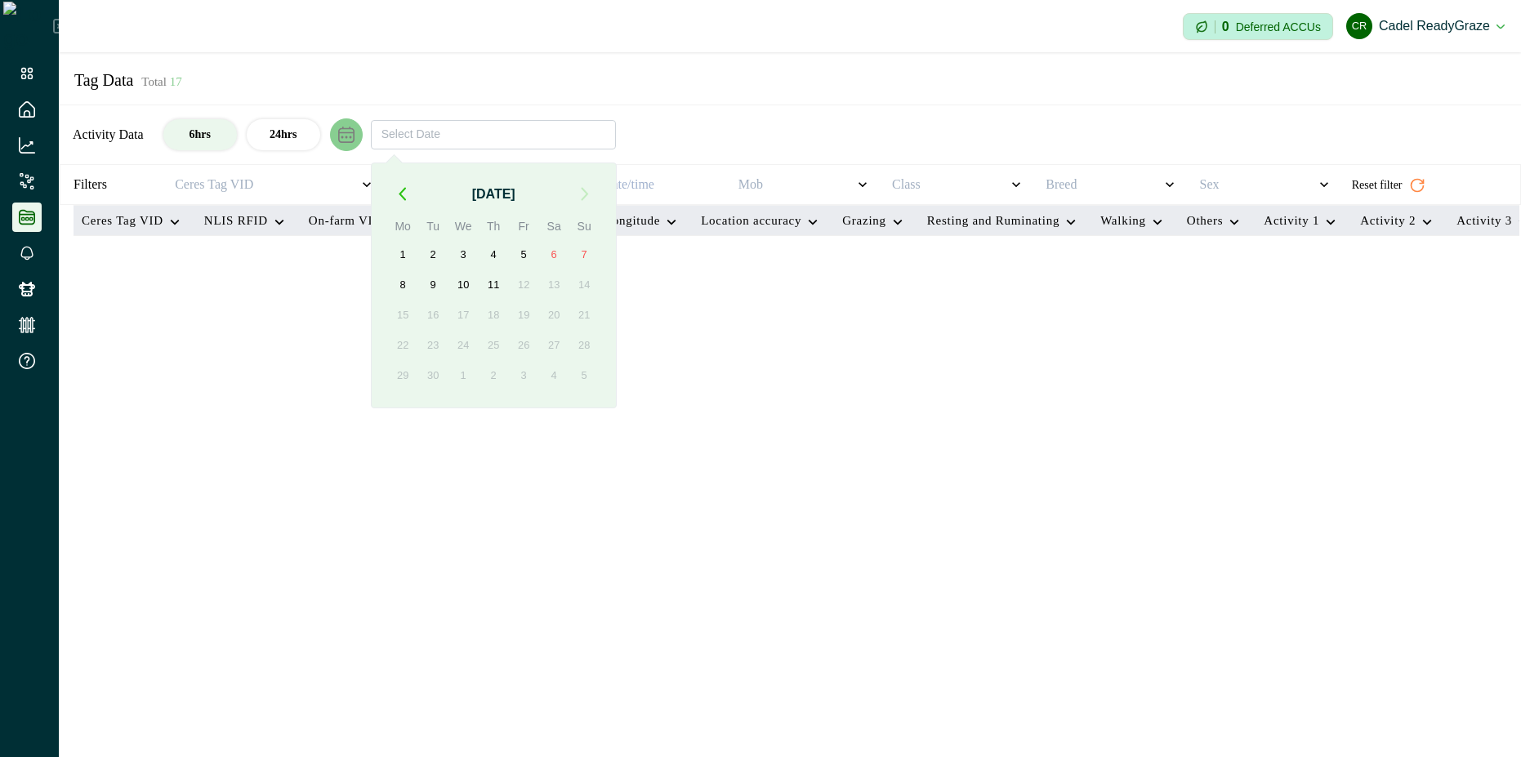
click at [397, 191] on button "button" at bounding box center [402, 194] width 29 height 29
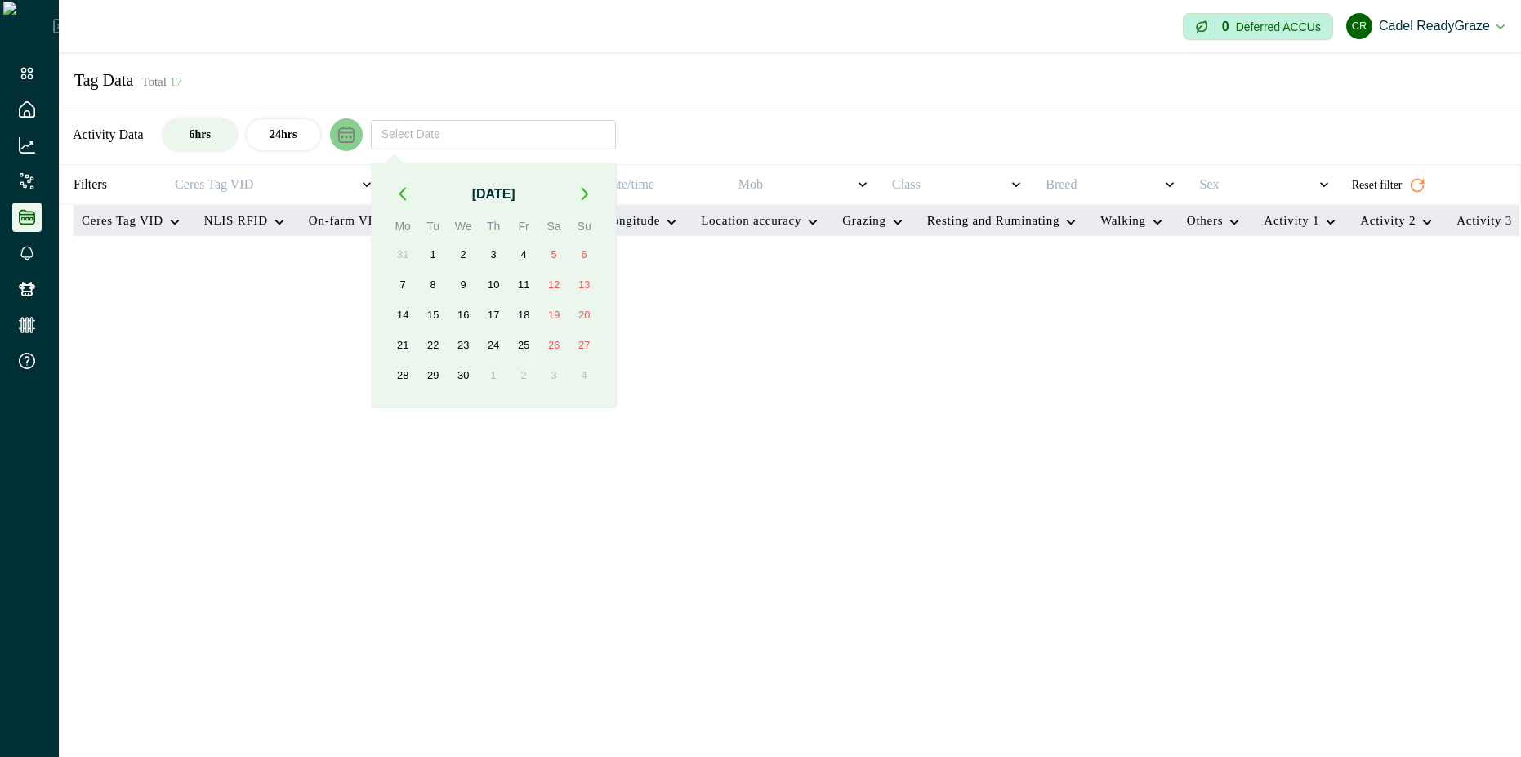
click at [397, 191] on button "button" at bounding box center [402, 194] width 29 height 29
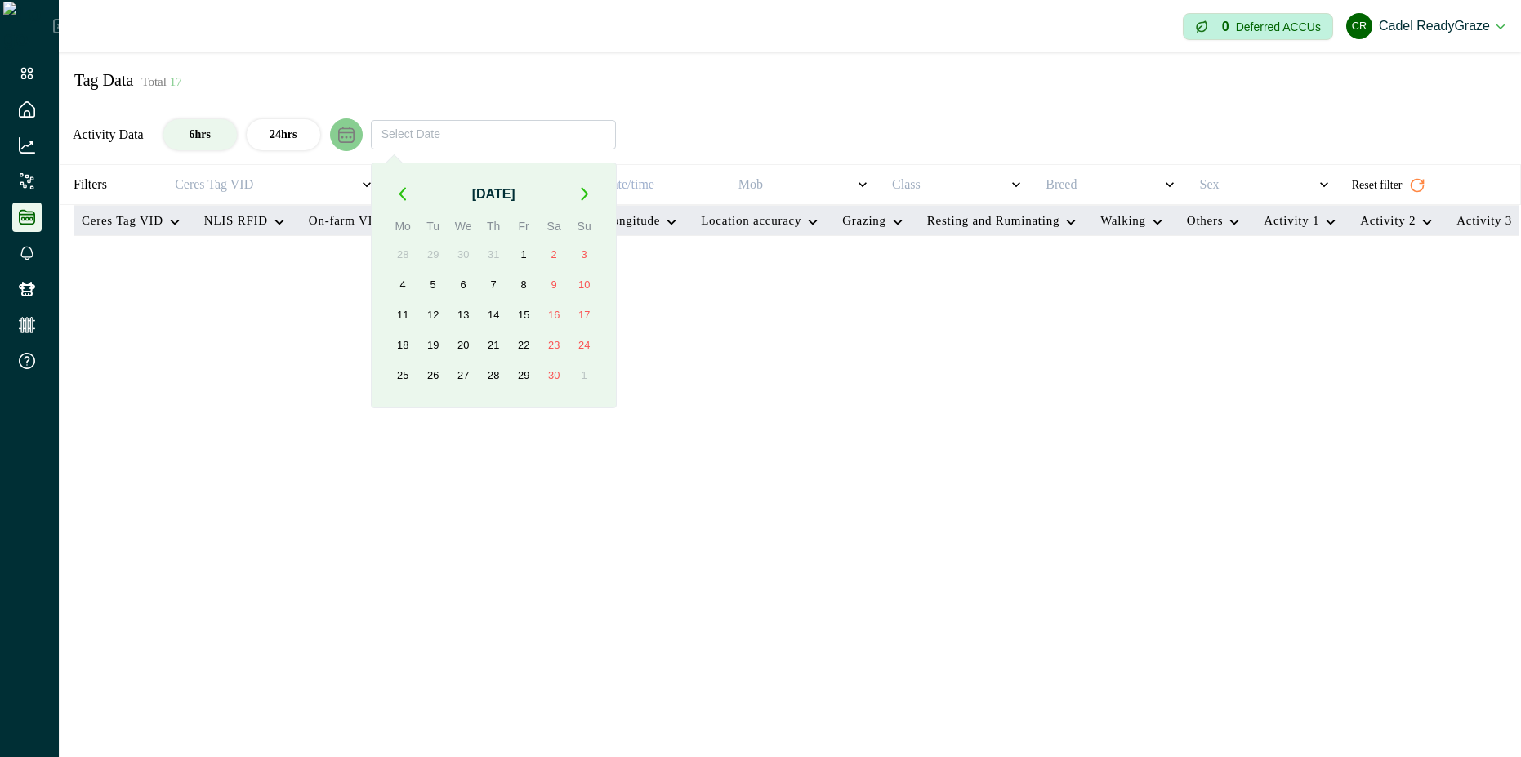
click at [397, 191] on button "button" at bounding box center [402, 194] width 29 height 29
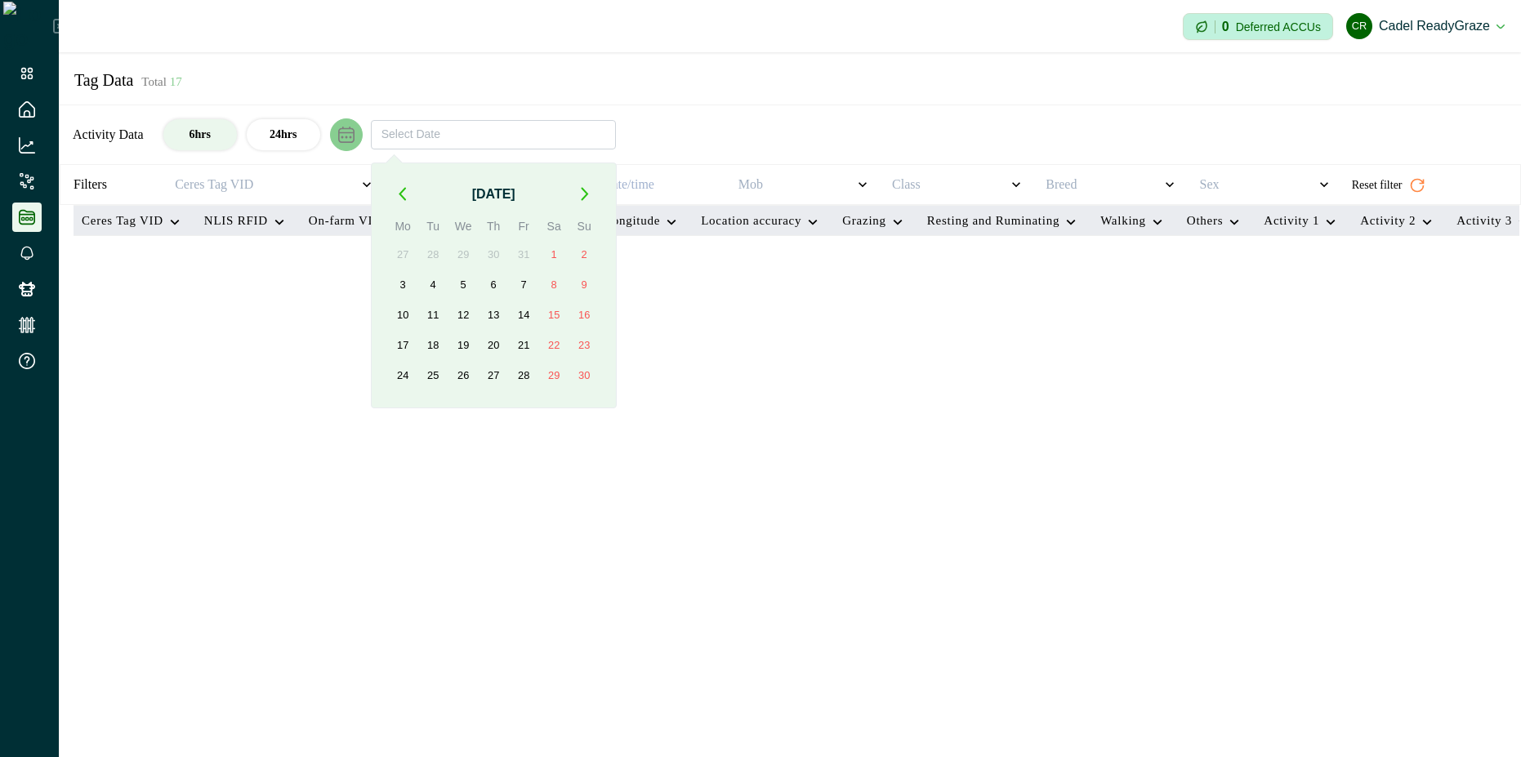
click at [397, 191] on button "button" at bounding box center [402, 194] width 29 height 29
click at [401, 192] on icon "button" at bounding box center [403, 194] width 6 height 11
click at [402, 191] on icon "button" at bounding box center [403, 194] width 6 height 11
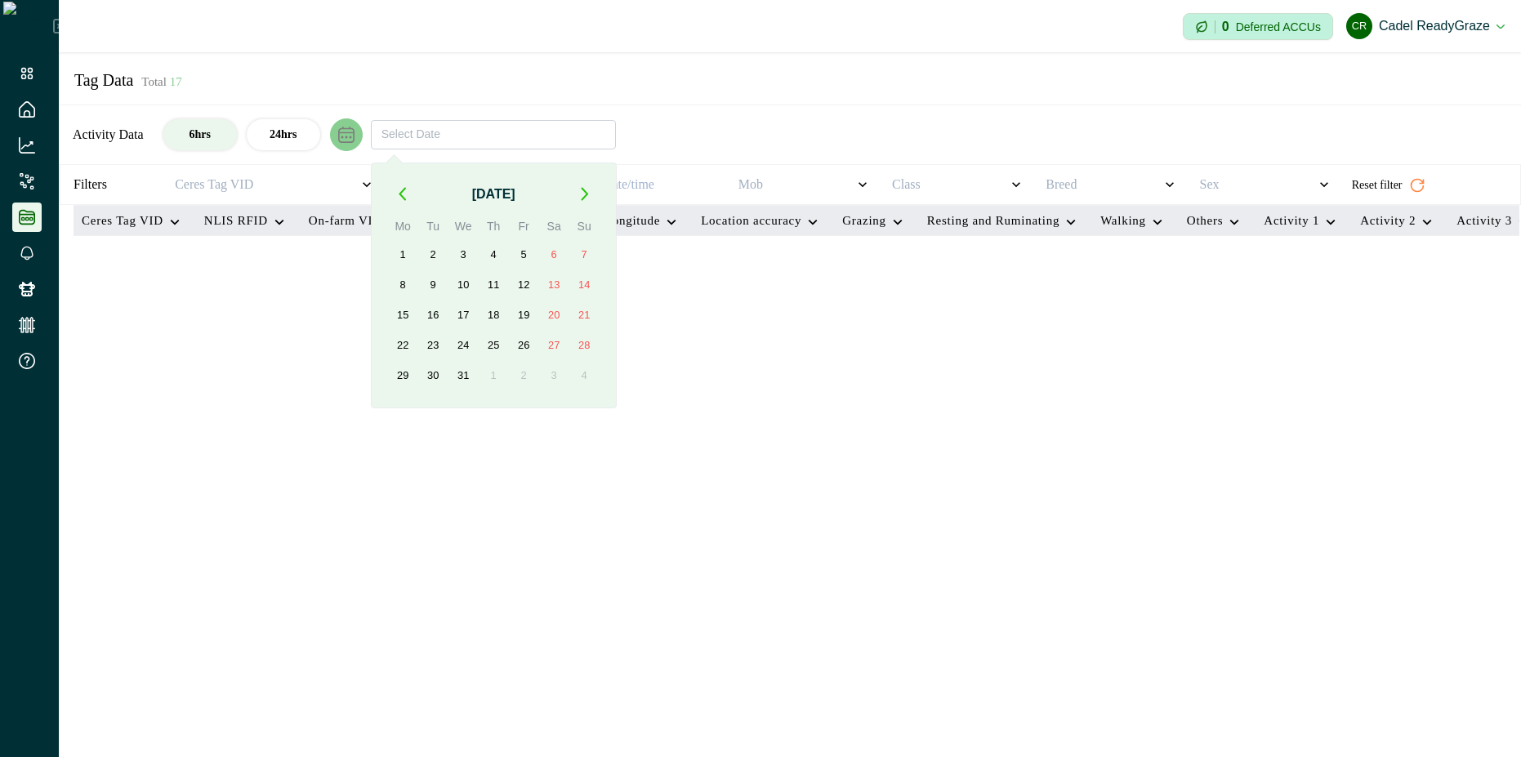
click at [402, 191] on icon "button" at bounding box center [403, 194] width 6 height 11
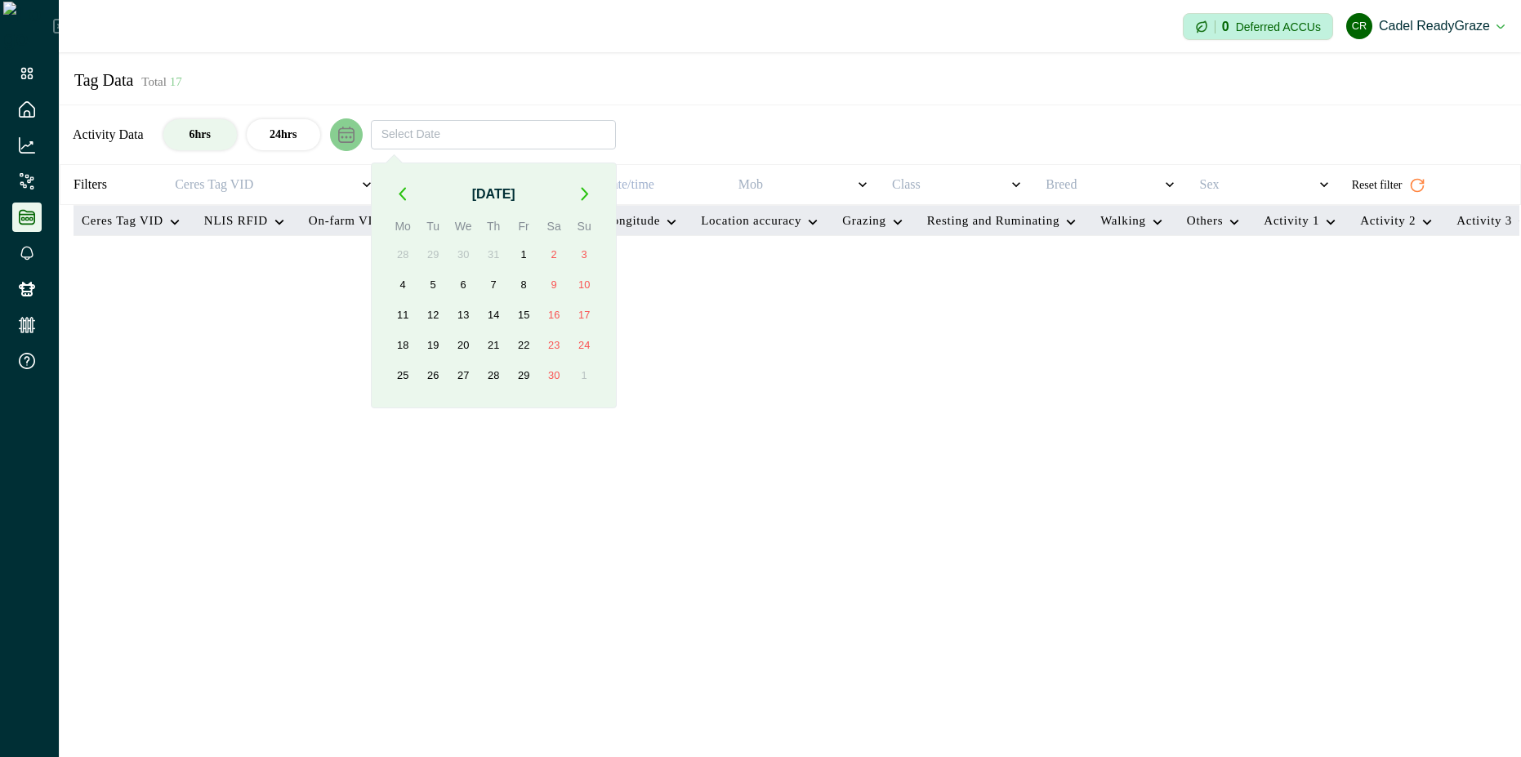
click at [402, 191] on icon "button" at bounding box center [403, 194] width 6 height 11
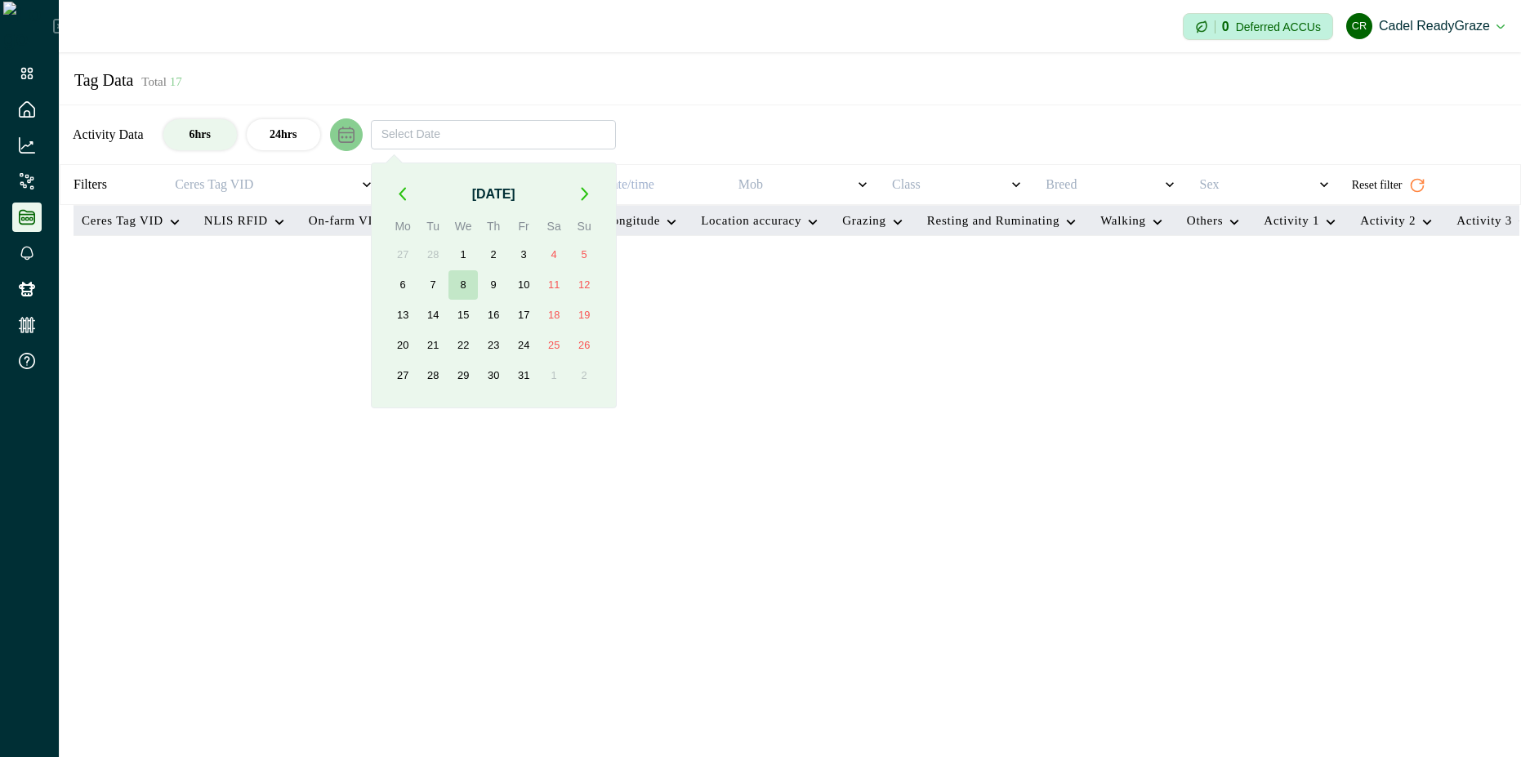
click at [474, 299] on button "8" at bounding box center [463, 284] width 29 height 29
click at [592, 195] on button "button" at bounding box center [584, 194] width 29 height 29
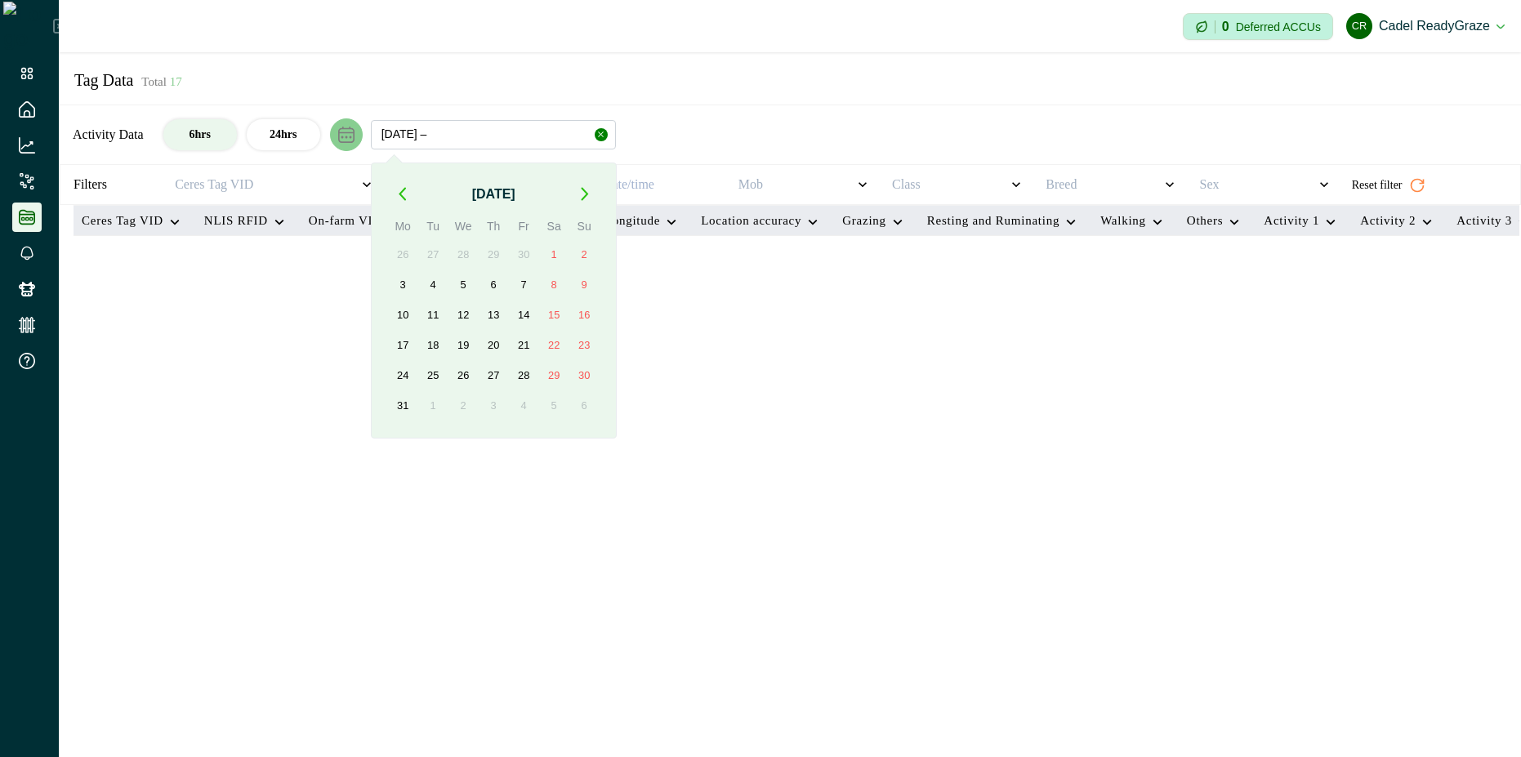
click at [592, 195] on button "button" at bounding box center [584, 194] width 29 height 29
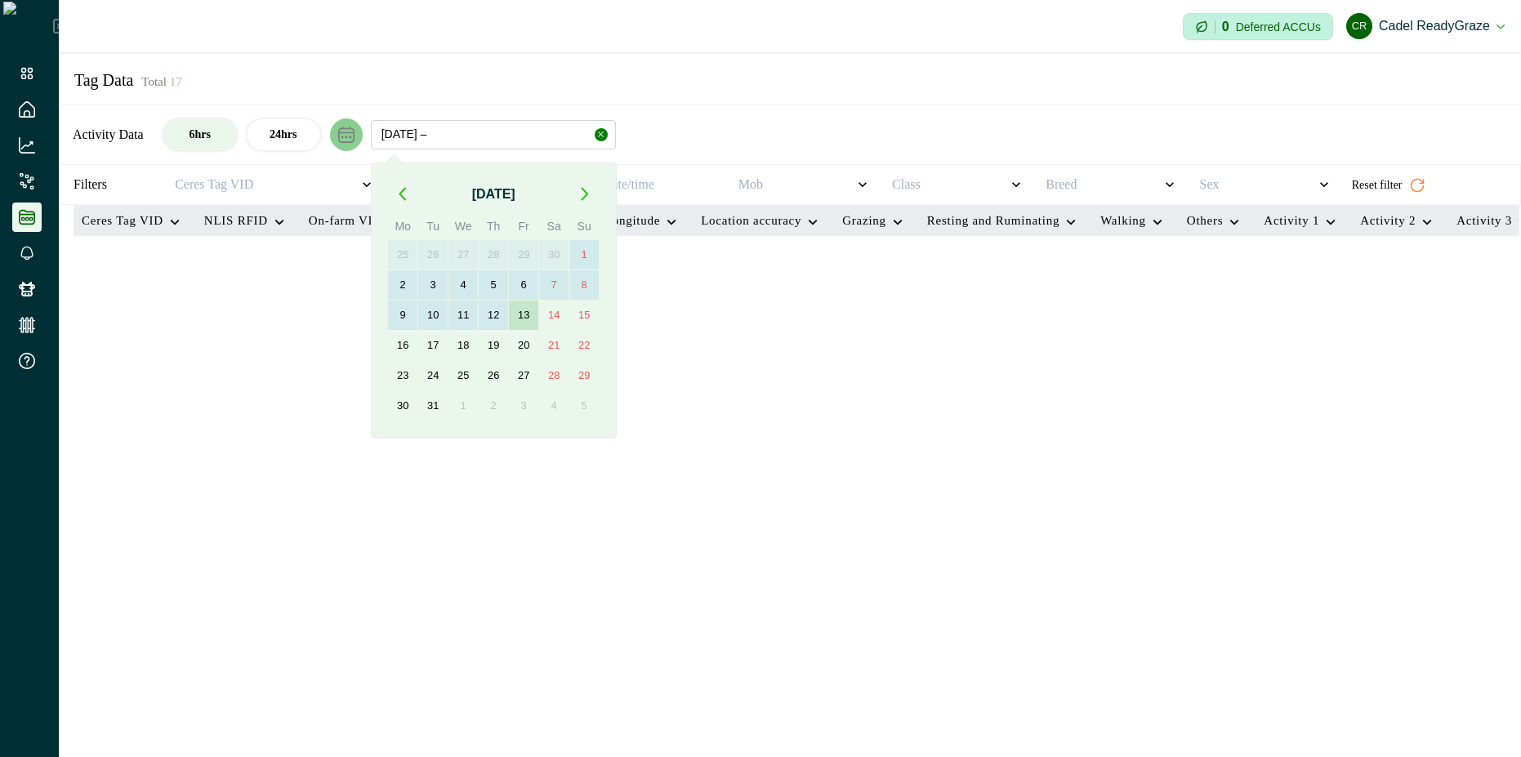
click at [538, 323] on button "13" at bounding box center [523, 315] width 29 height 29
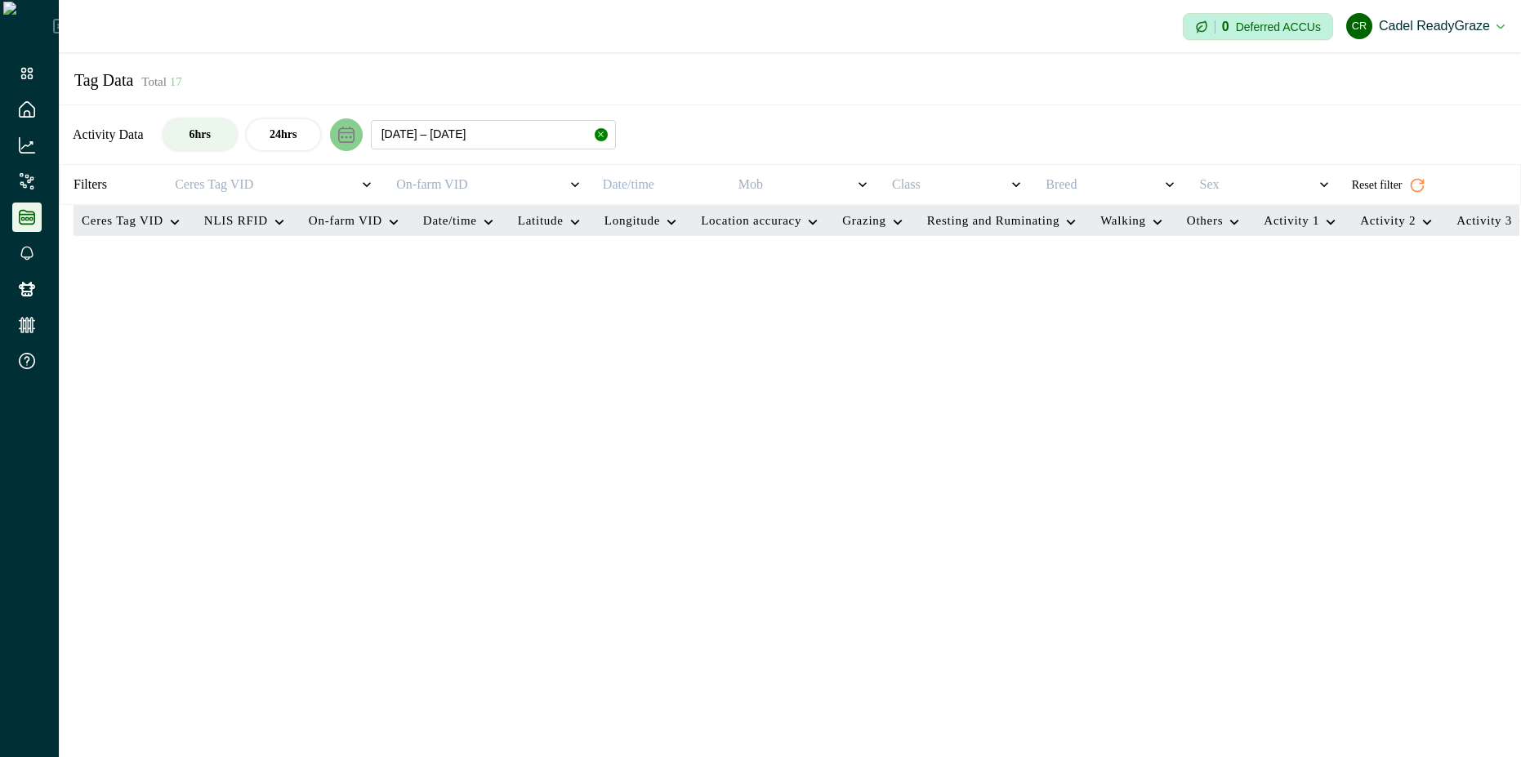
click at [34, 307] on ul at bounding box center [29, 221] width 59 height 324
click at [34, 288] on icon at bounding box center [27, 289] width 16 height 16
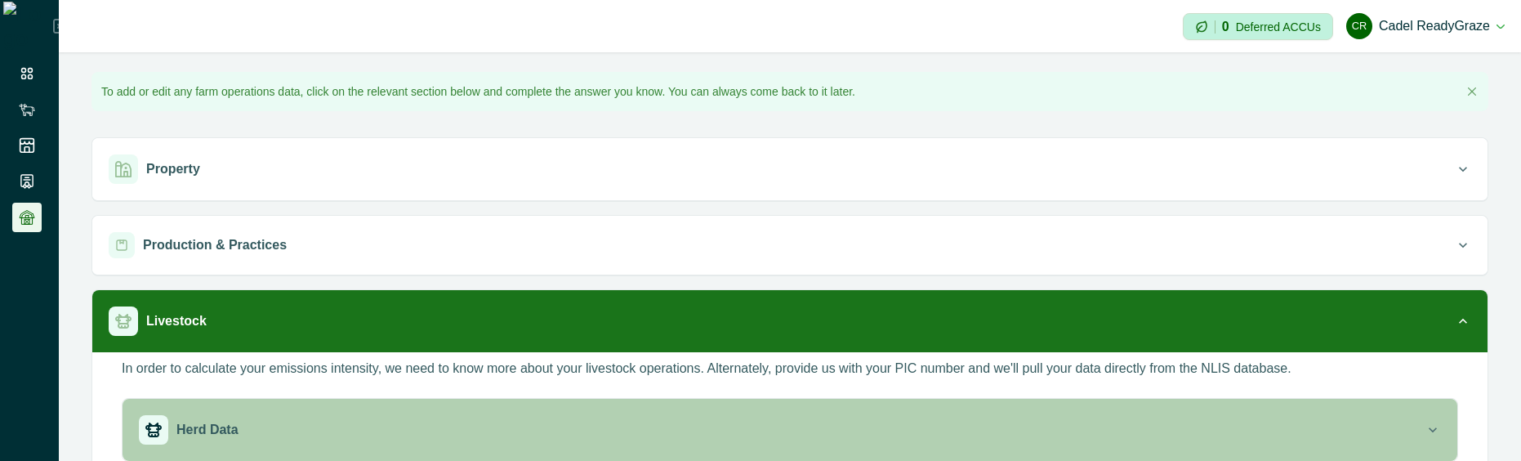
scroll to position [41, 0]
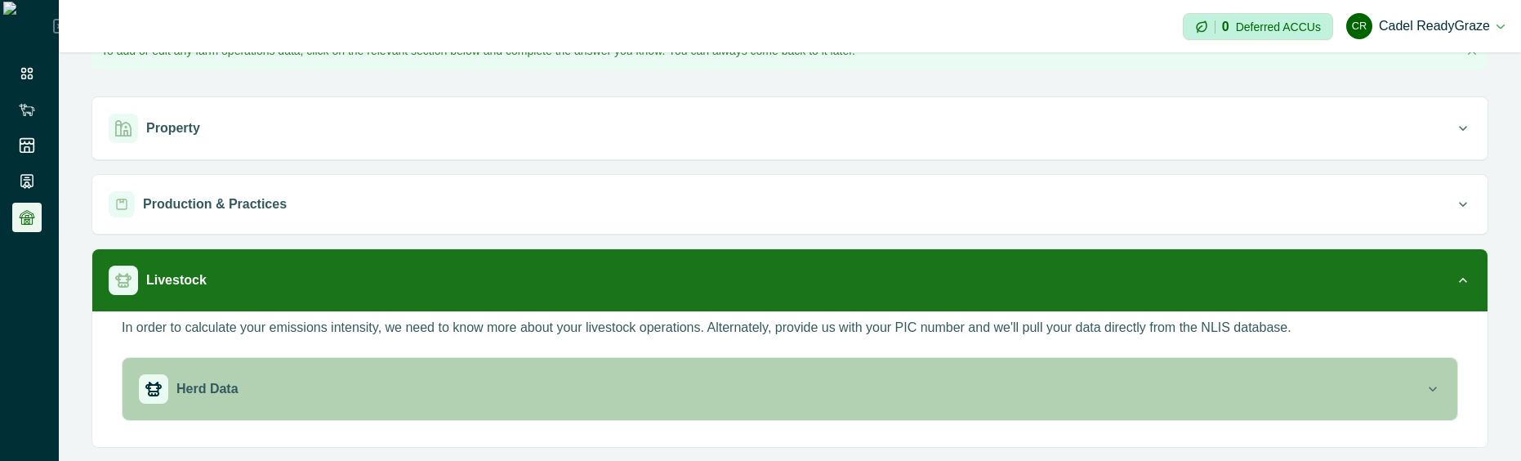
click at [1116, 391] on div "Herd Data" at bounding box center [782, 388] width 1286 height 29
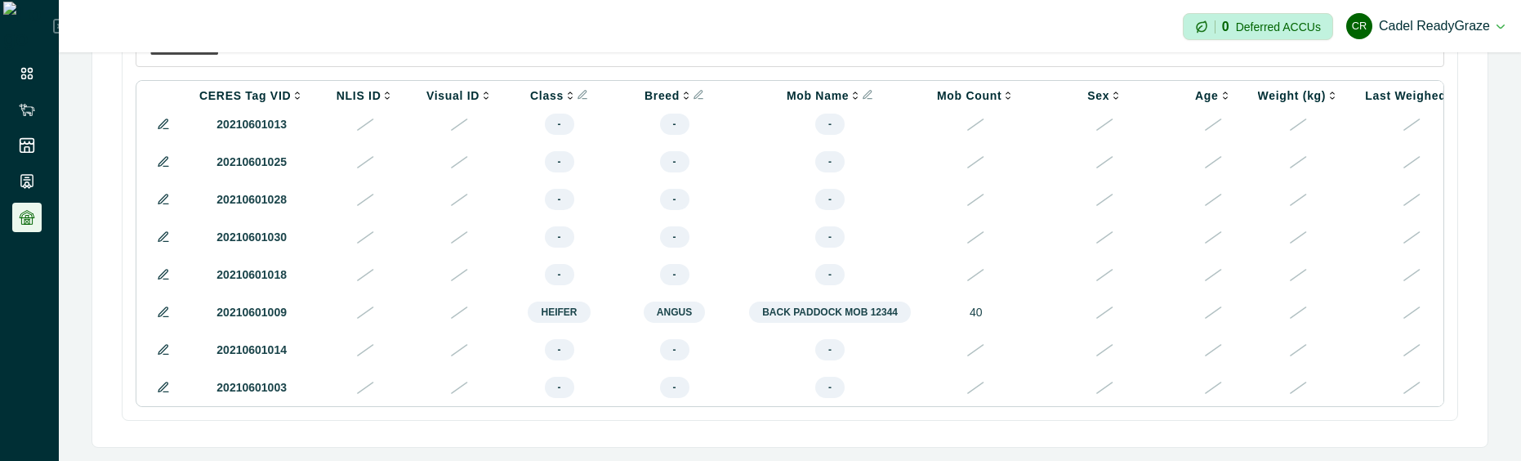
scroll to position [82, 0]
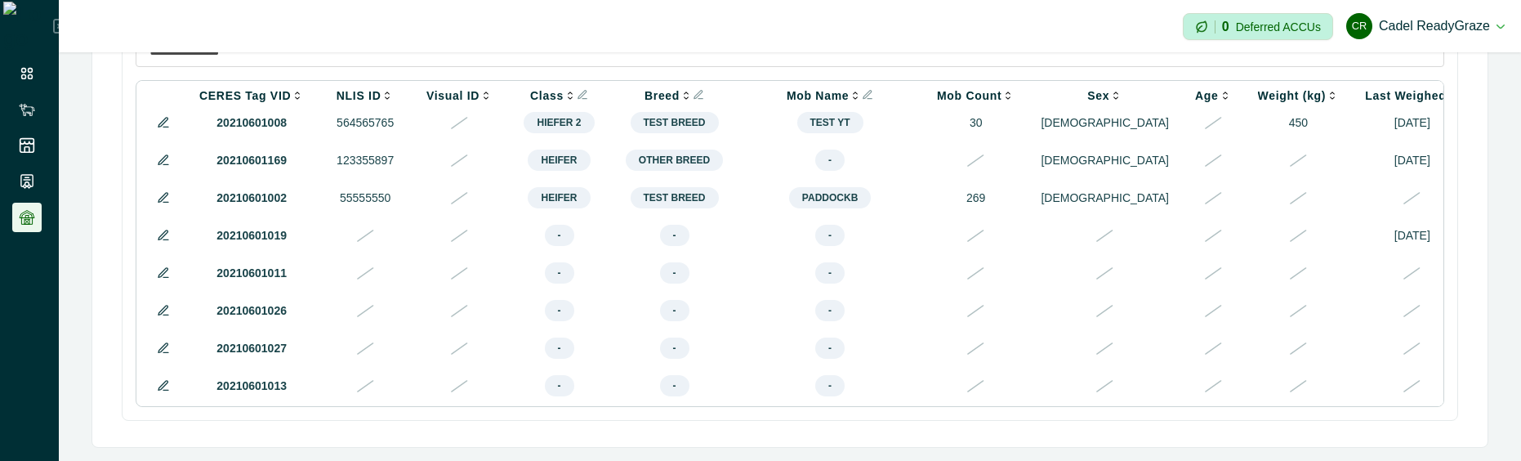
drag, startPoint x: 1170, startPoint y: 405, endPoint x: 1313, endPoint y: 403, distance: 143.0
click at [1313, 403] on div "CERES Tag VID NLIS ID Visual ID Class Breed Mob Name Mob Count Sex Age Weight (…" at bounding box center [790, 243] width 1309 height 327
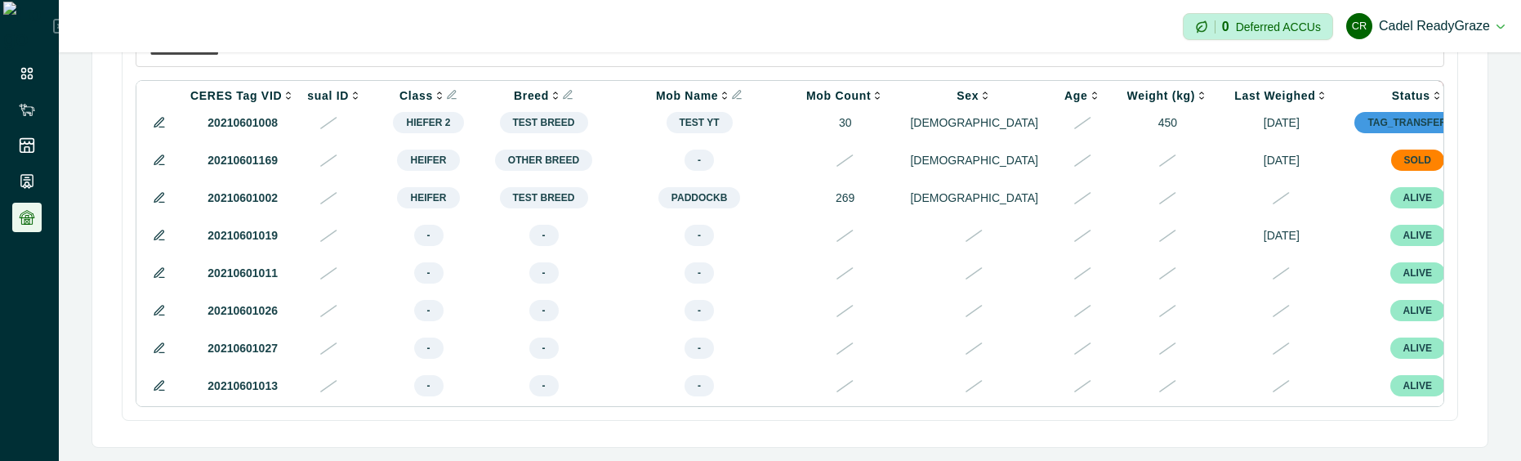
click at [1507, 392] on div at bounding box center [1542, 386] width 71 height 12
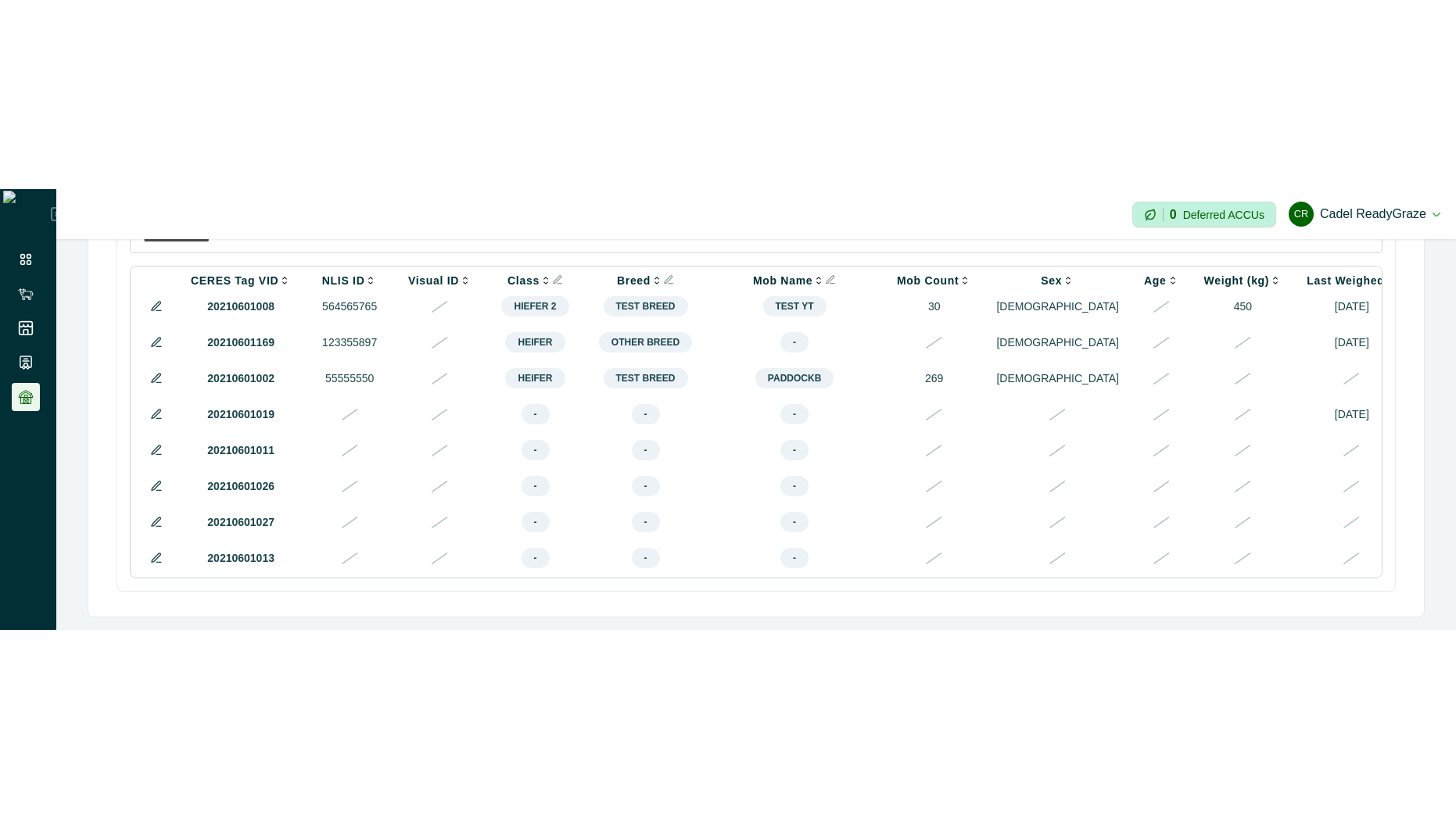
scroll to position [42, 0]
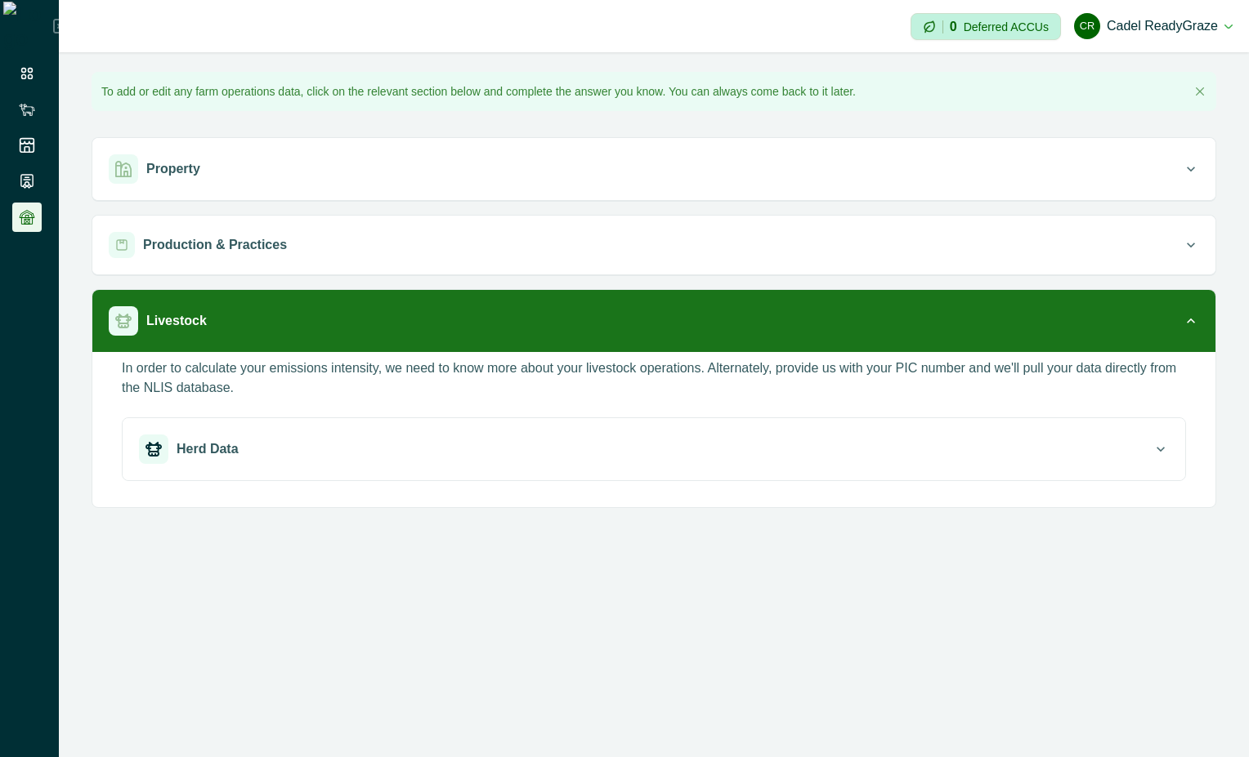
click at [965, 552] on div "**********" at bounding box center [654, 378] width 1190 height 757
